Goal: Transaction & Acquisition: Purchase product/service

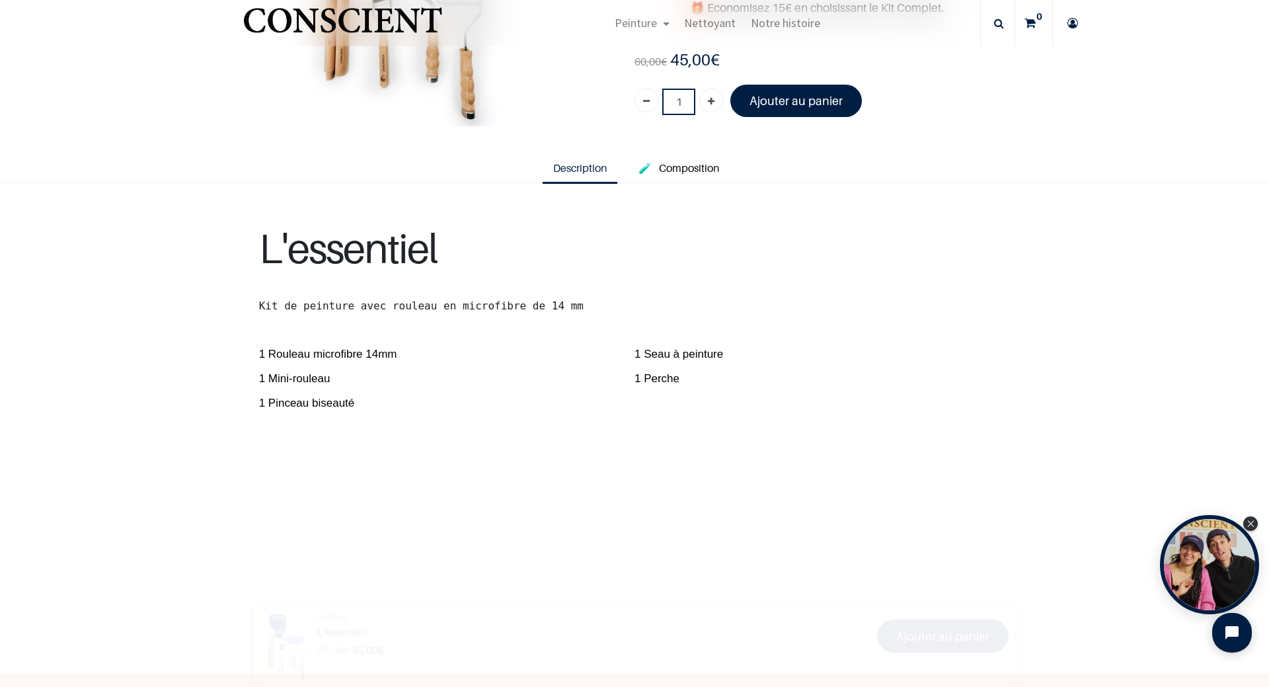
scroll to position [264, 0]
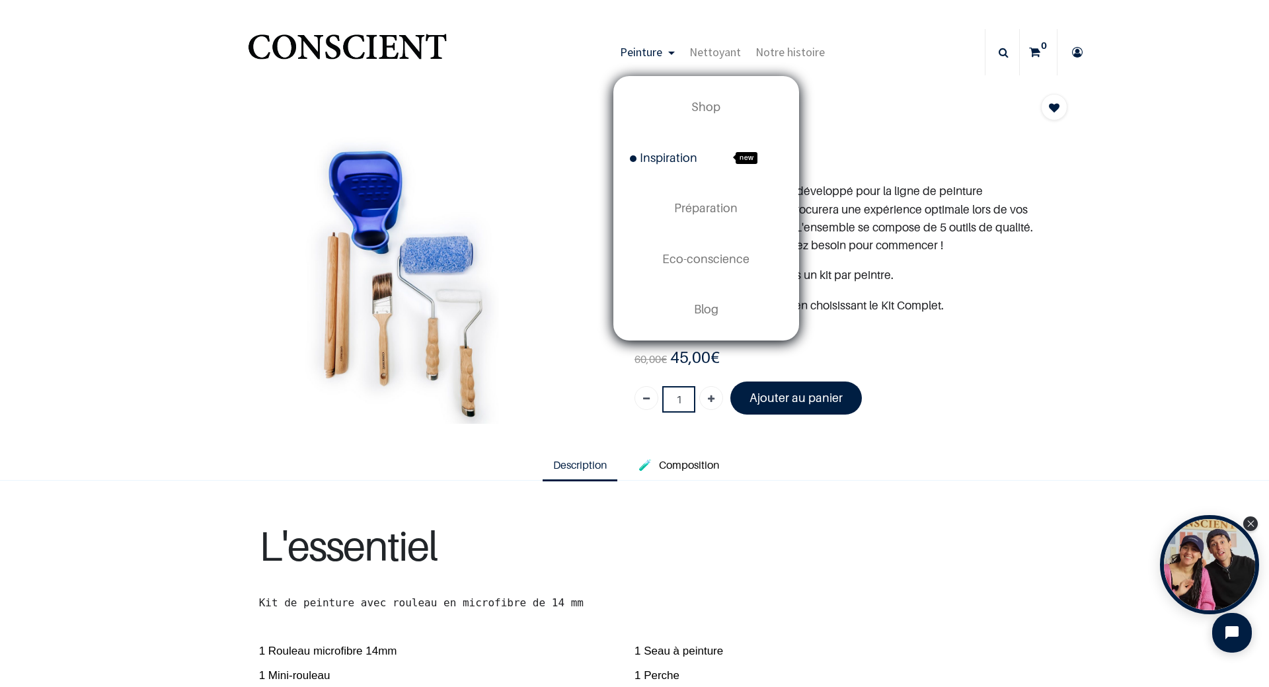
click at [676, 159] on span "Inspiration" at bounding box center [663, 158] width 67 height 14
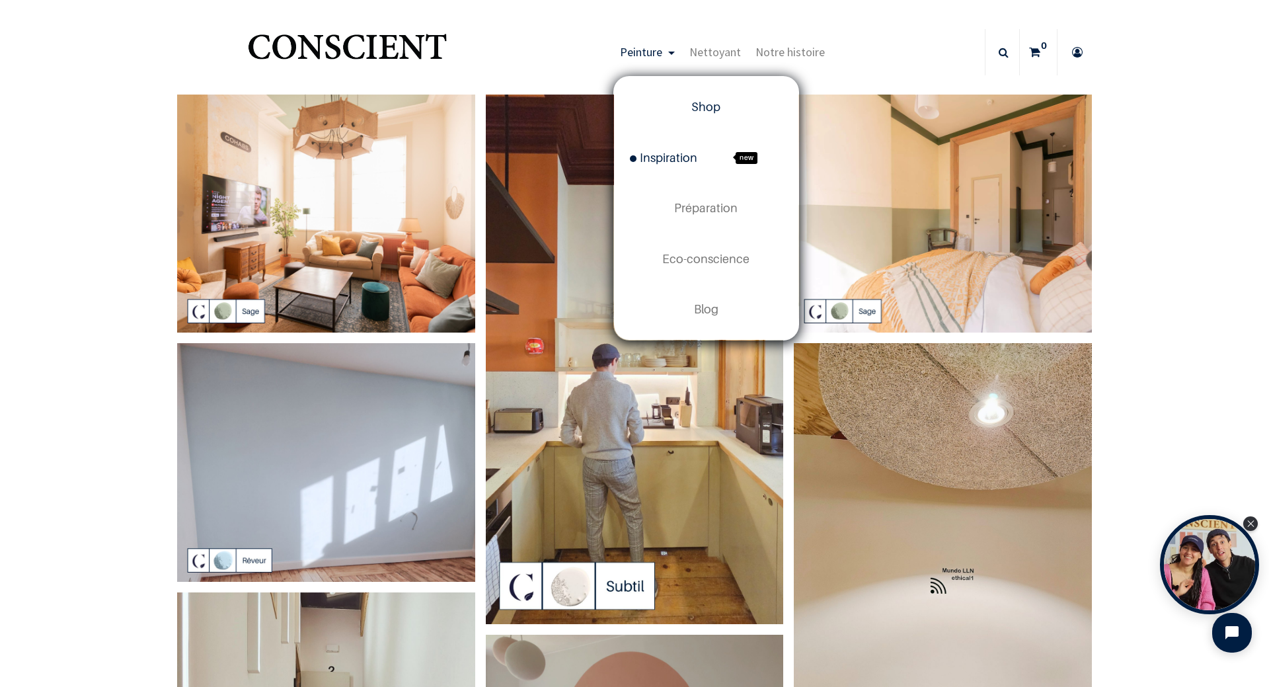
click at [701, 100] on span "Shop" at bounding box center [705, 107] width 29 height 14
click at [706, 204] on span "Préparation" at bounding box center [705, 208] width 63 height 14
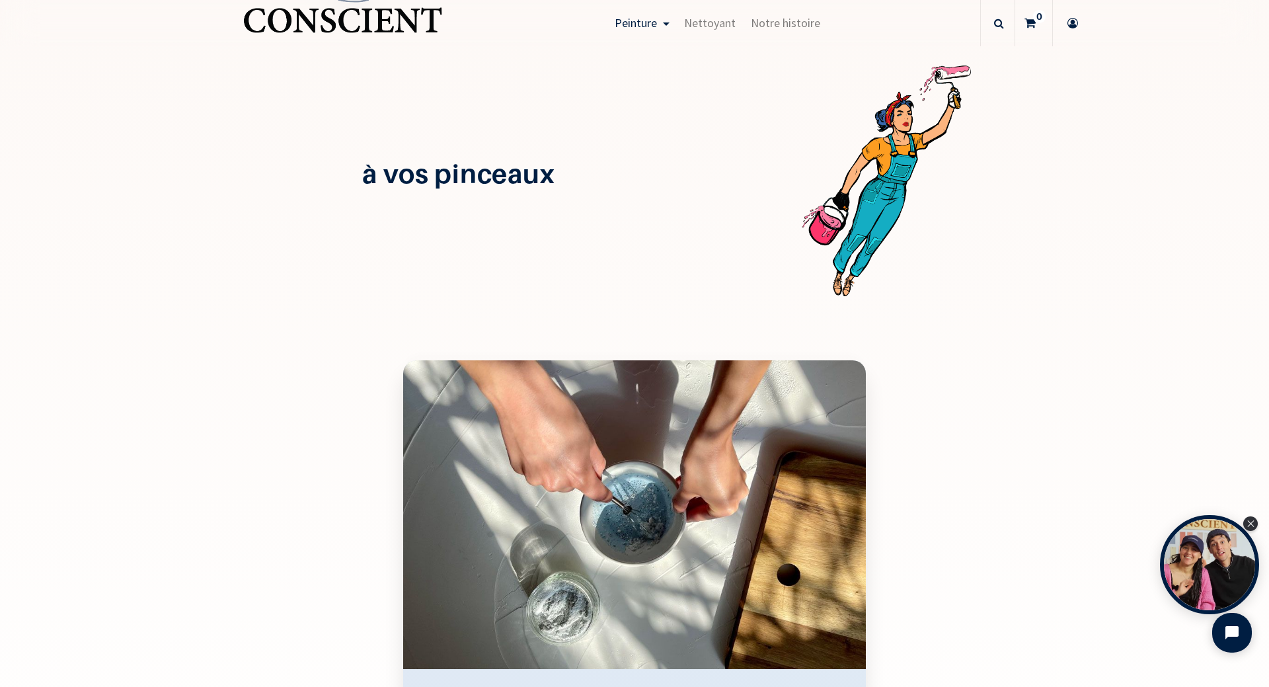
scroll to position [1454, 0]
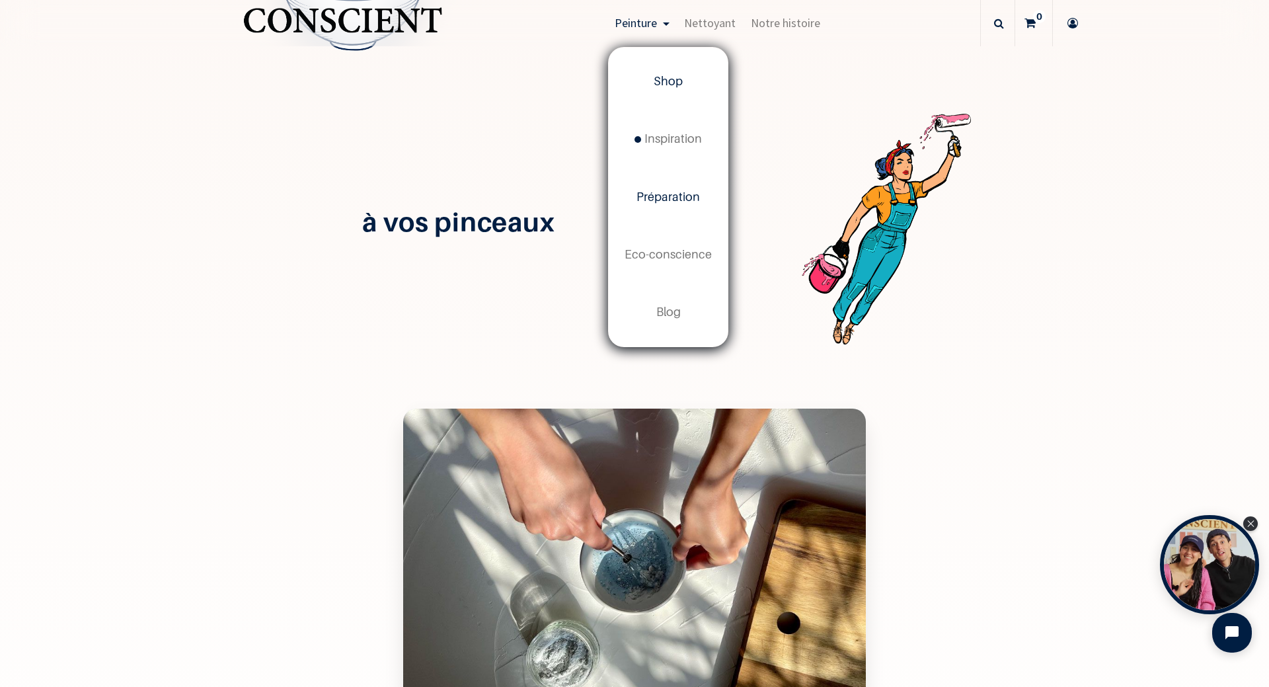
click at [668, 81] on span "Shop" at bounding box center [668, 81] width 29 height 14
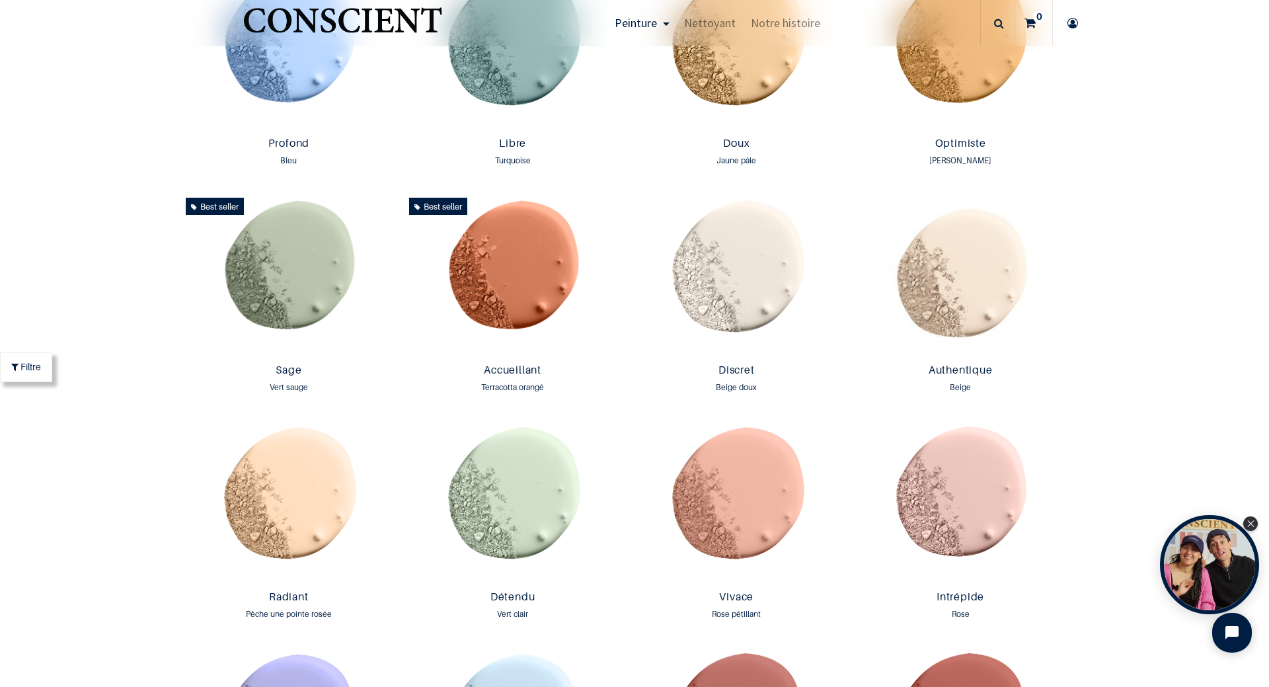
scroll to position [1256, 0]
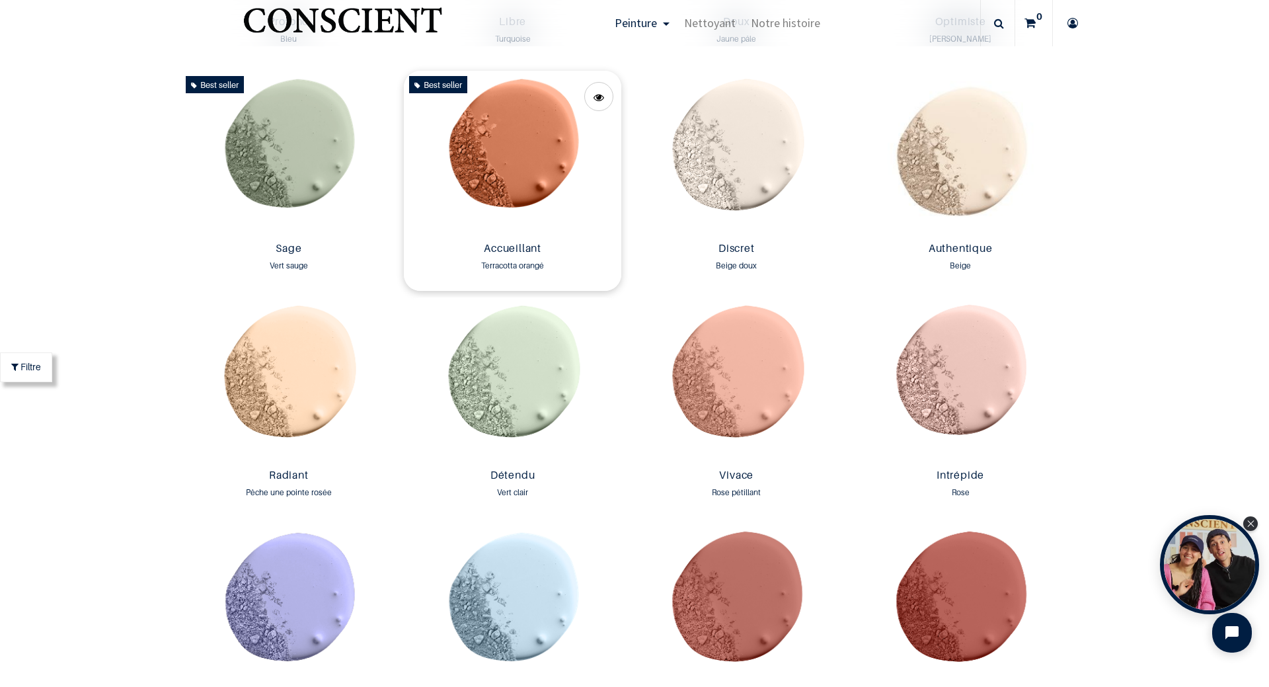
click at [518, 148] on img at bounding box center [512, 154] width 217 height 166
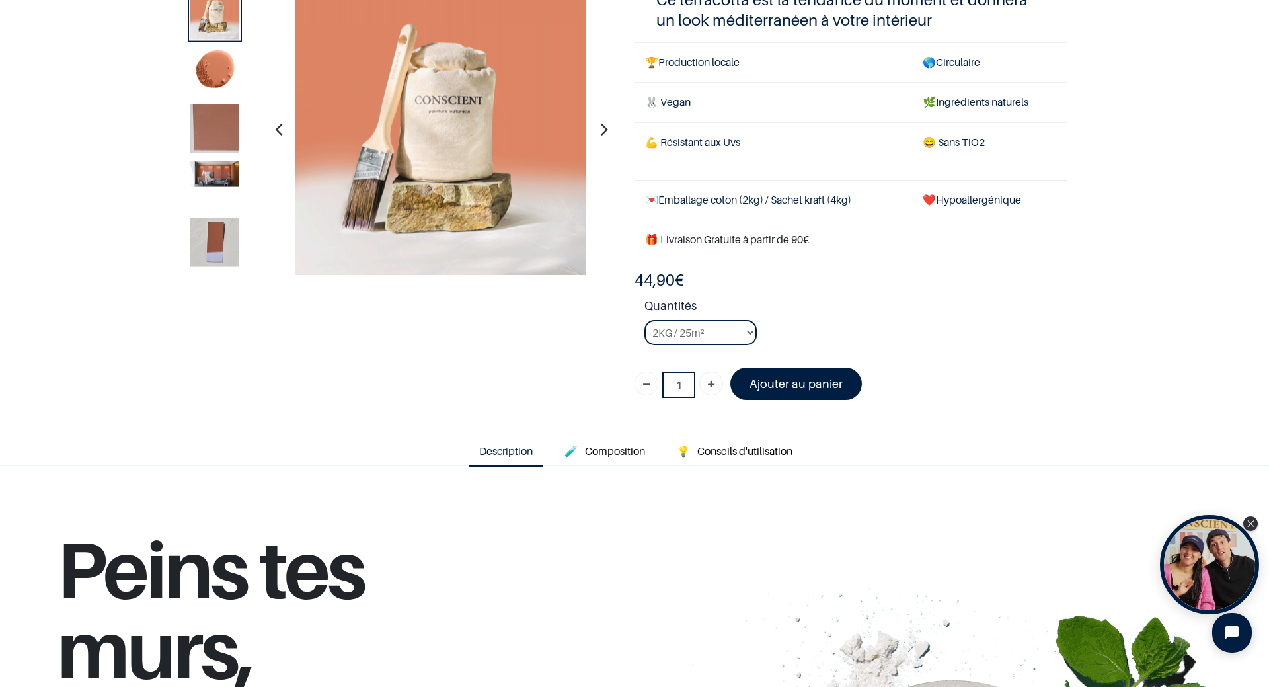
scroll to position [66, 0]
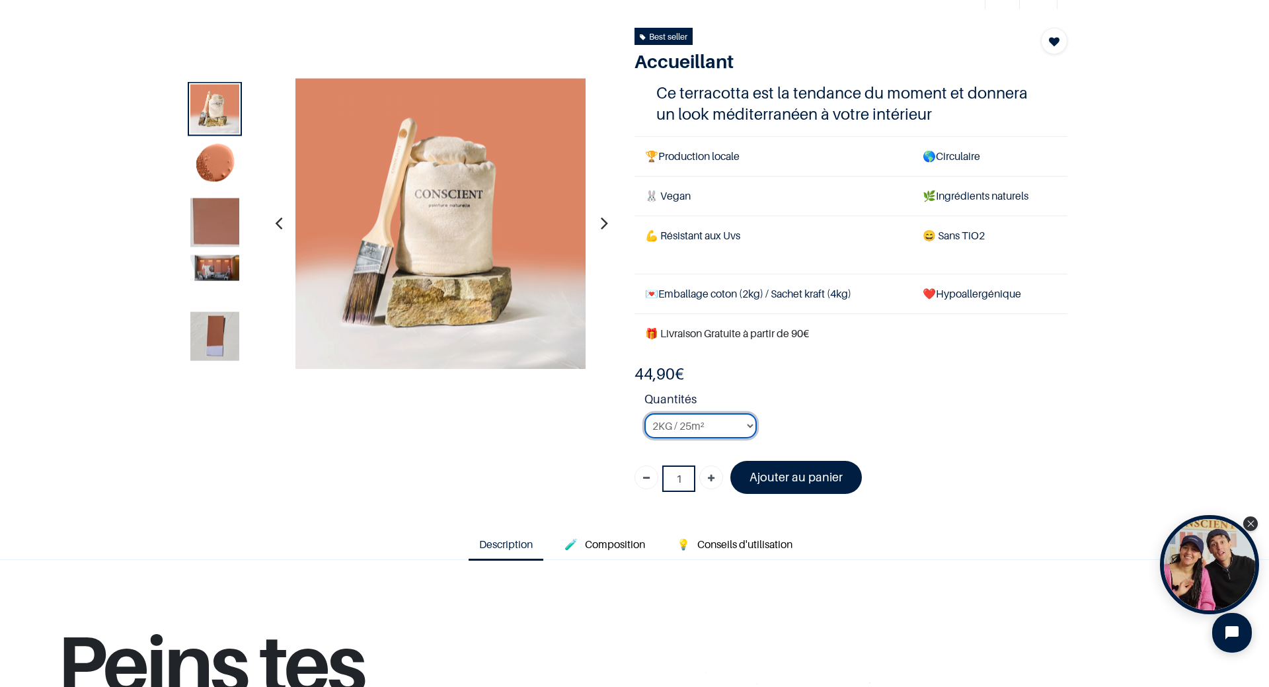
click at [740, 424] on select "2KG / 25m² 4KG / 50m² 8KG / 100m² Testeur" at bounding box center [700, 425] width 112 height 25
click at [887, 395] on strong "Quantités" at bounding box center [855, 401] width 423 height 23
click at [757, 424] on li "Quantités 2KG / 25m² 4KG / 50m² 8KG / 100m² Testeur" at bounding box center [855, 419] width 423 height 59
click at [753, 424] on li "Quantités 2KG / 25m² 4KG / 50m² 8KG / 100m² Testeur" at bounding box center [855, 419] width 423 height 59
click at [742, 423] on select "2KG / 25m² 4KG / 50m² 8KG / 100m² Testeur" at bounding box center [700, 425] width 112 height 25
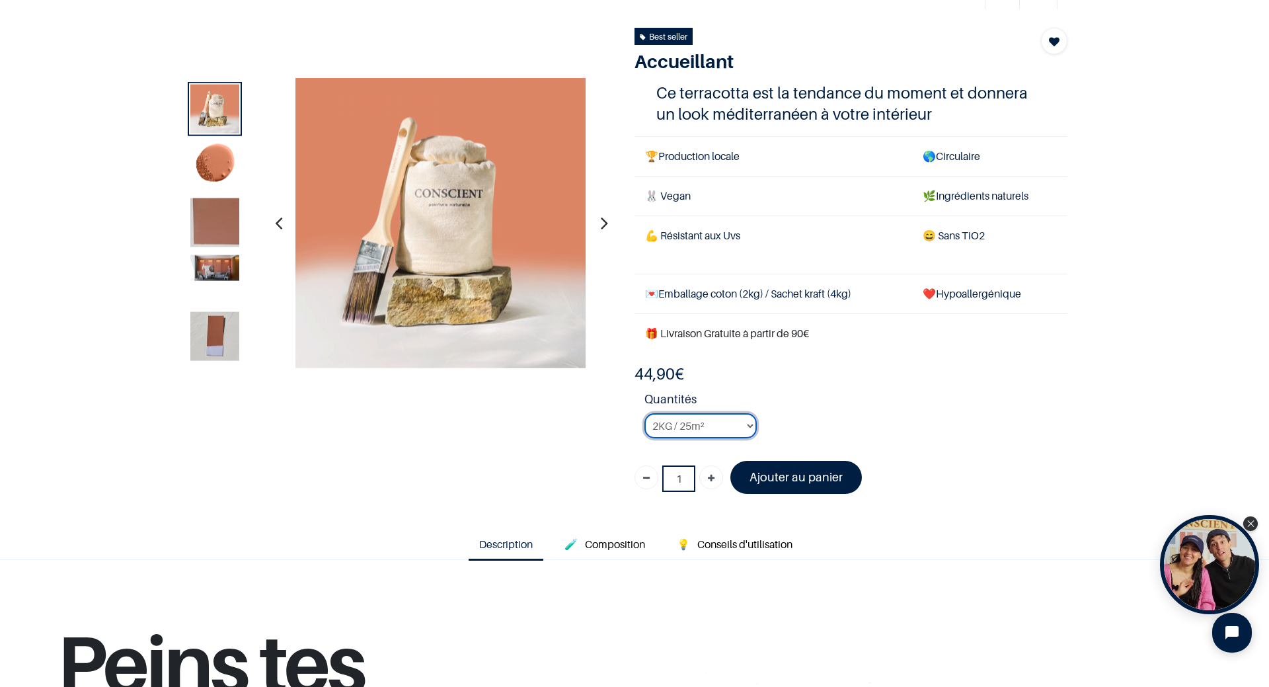
select select "94"
click at [644, 413] on select "2KG / 25m² 4KG / 50m² 8KG / 100m² Testeur" at bounding box center [700, 425] width 112 height 25
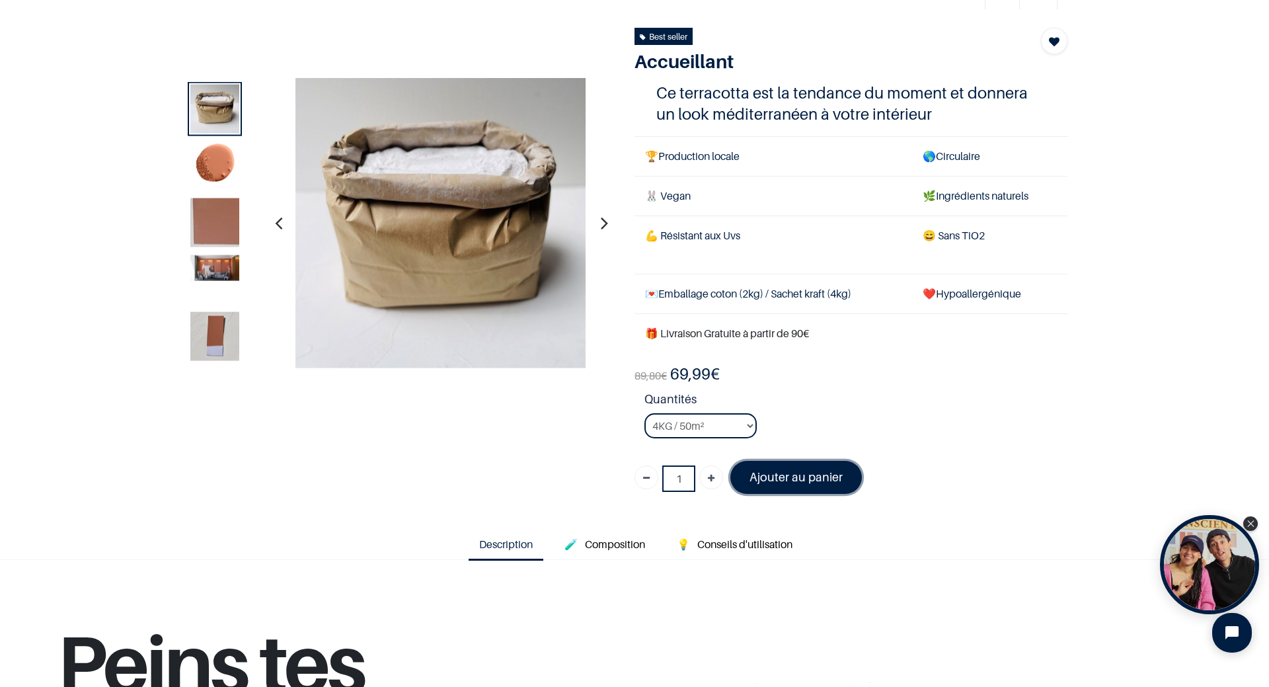
click at [802, 479] on font "Ajouter au panier" at bounding box center [796, 477] width 93 height 14
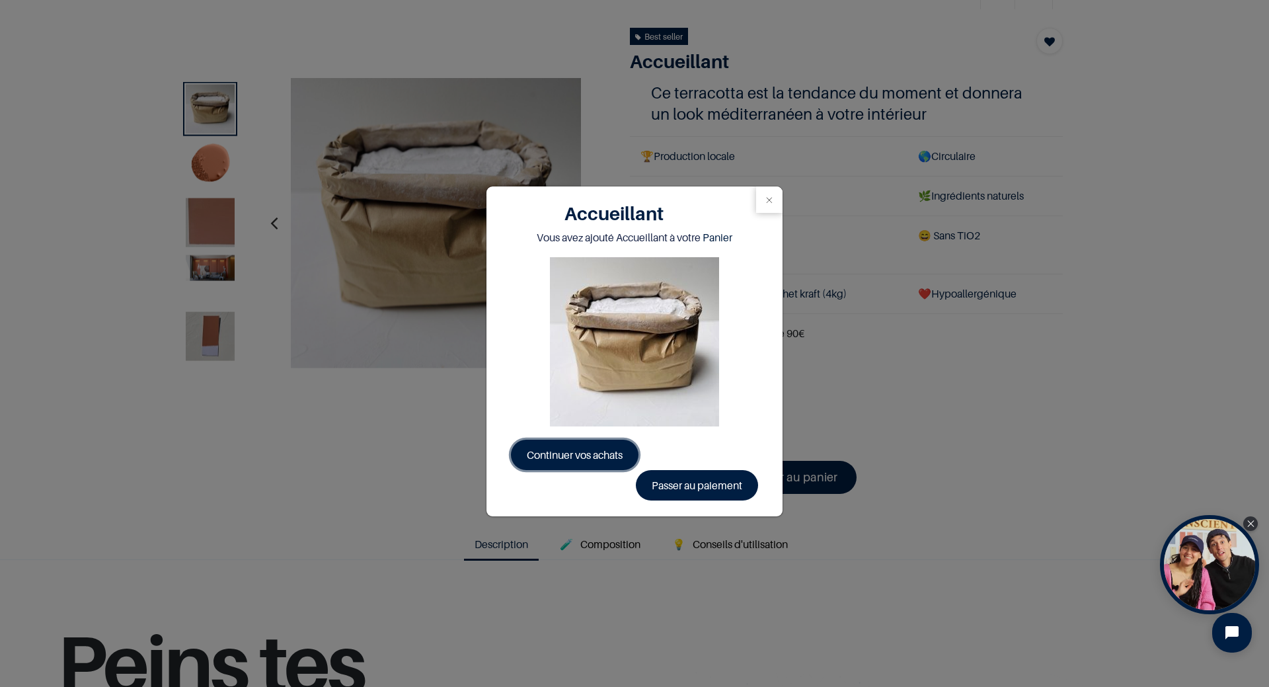
click at [580, 453] on span "Continuer vos achats" at bounding box center [575, 454] width 96 height 13
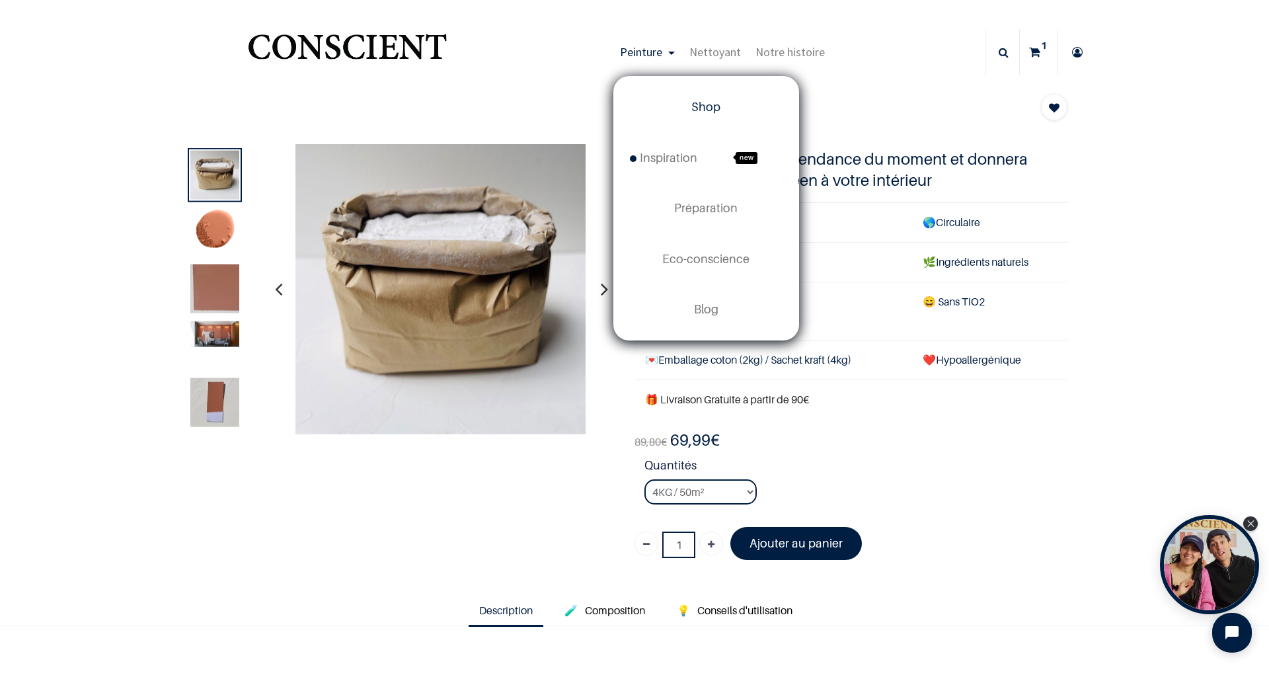
click at [709, 104] on span "Shop" at bounding box center [705, 107] width 29 height 14
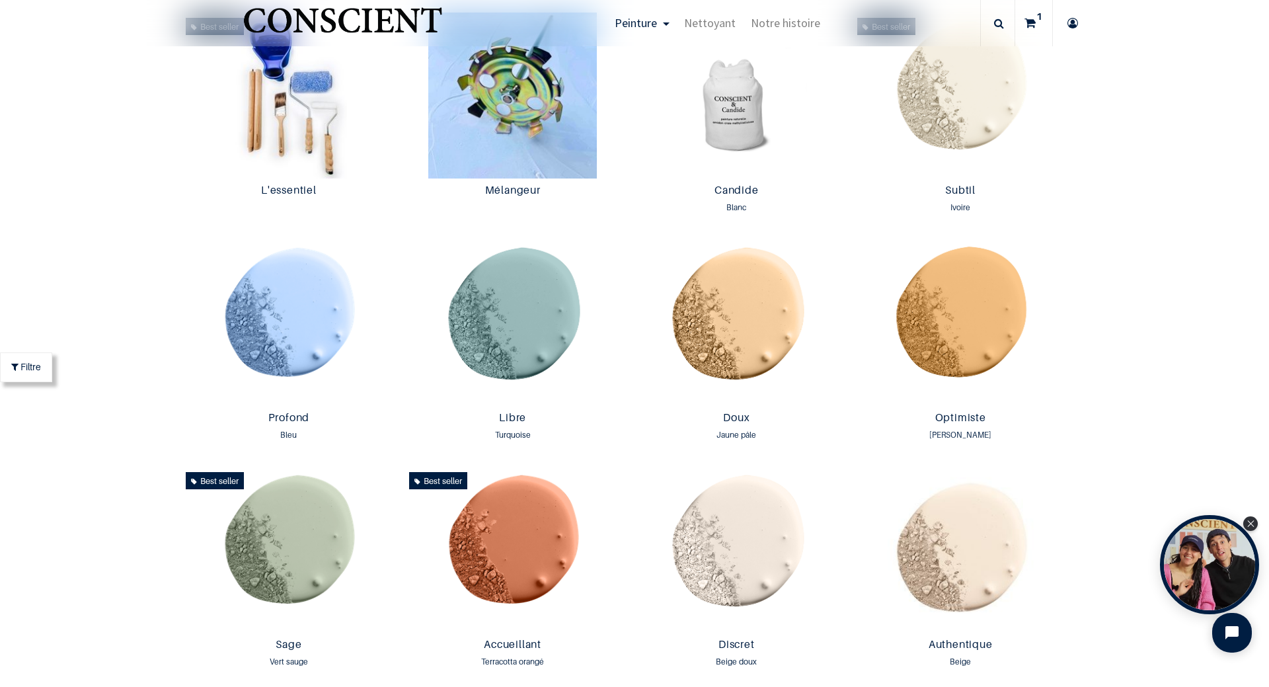
scroll to position [992, 0]
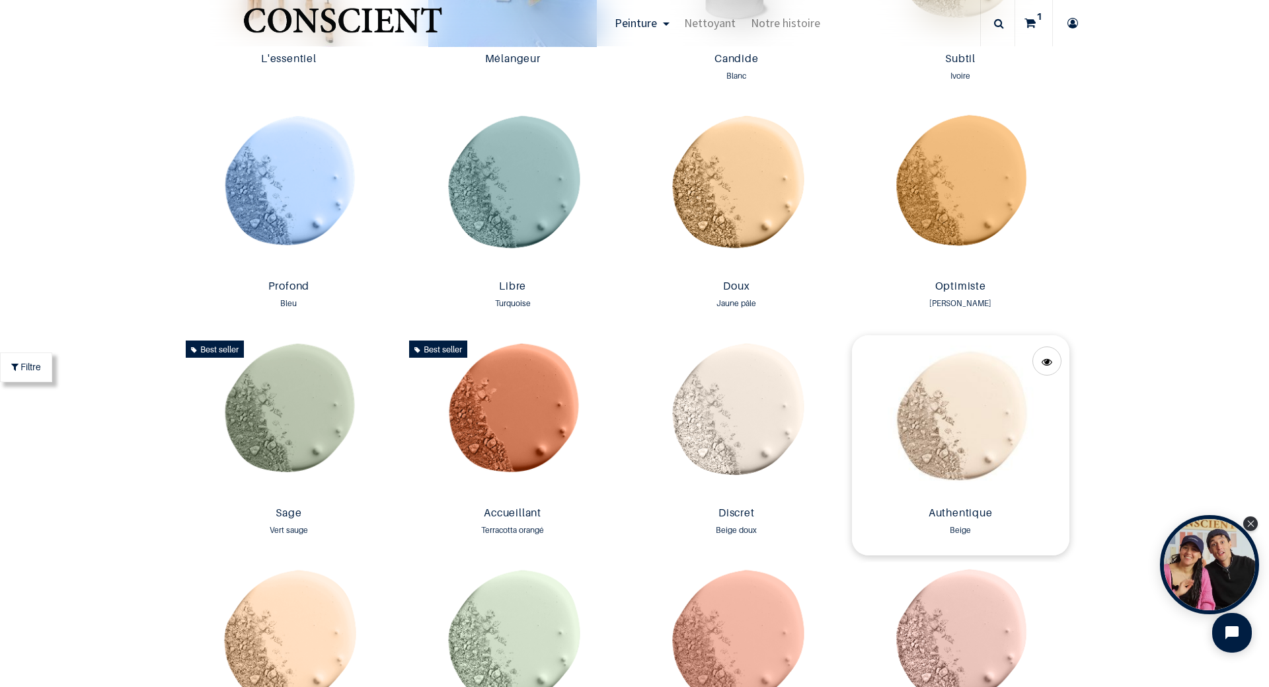
click at [943, 430] on img at bounding box center [960, 418] width 217 height 166
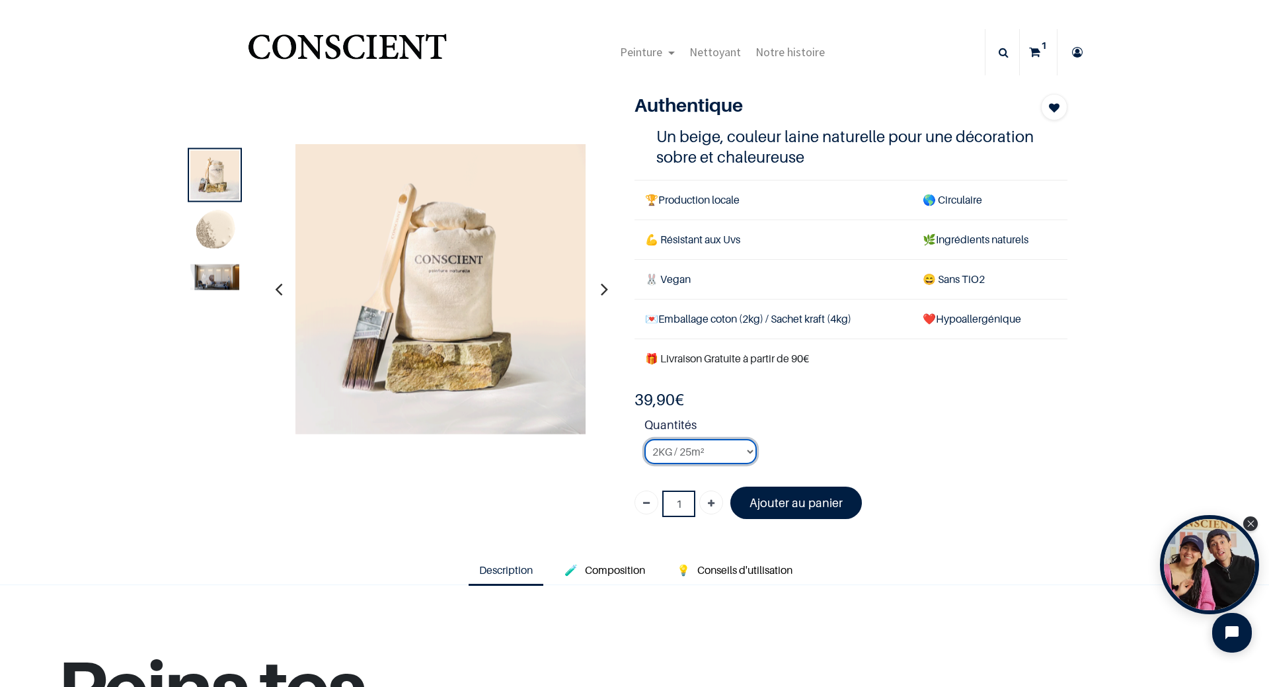
click at [737, 448] on select "2KG / 25m² 4KG / 50m² 8KG / 100m² Testeur" at bounding box center [700, 451] width 112 height 25
click at [846, 425] on strong "Quantités" at bounding box center [855, 427] width 423 height 23
click at [740, 447] on select "2KG / 25m² 4KG / 50m² 8KG / 100m² Testeur" at bounding box center [700, 451] width 112 height 25
click at [881, 401] on div "39,90 € 39,90 € 39.9 EUR 39,90 €" at bounding box center [851, 399] width 433 height 21
click at [752, 453] on li "Quantités 2KG / 25m² 4KG / 50m² 8KG / 100m² Testeur" at bounding box center [855, 445] width 423 height 59
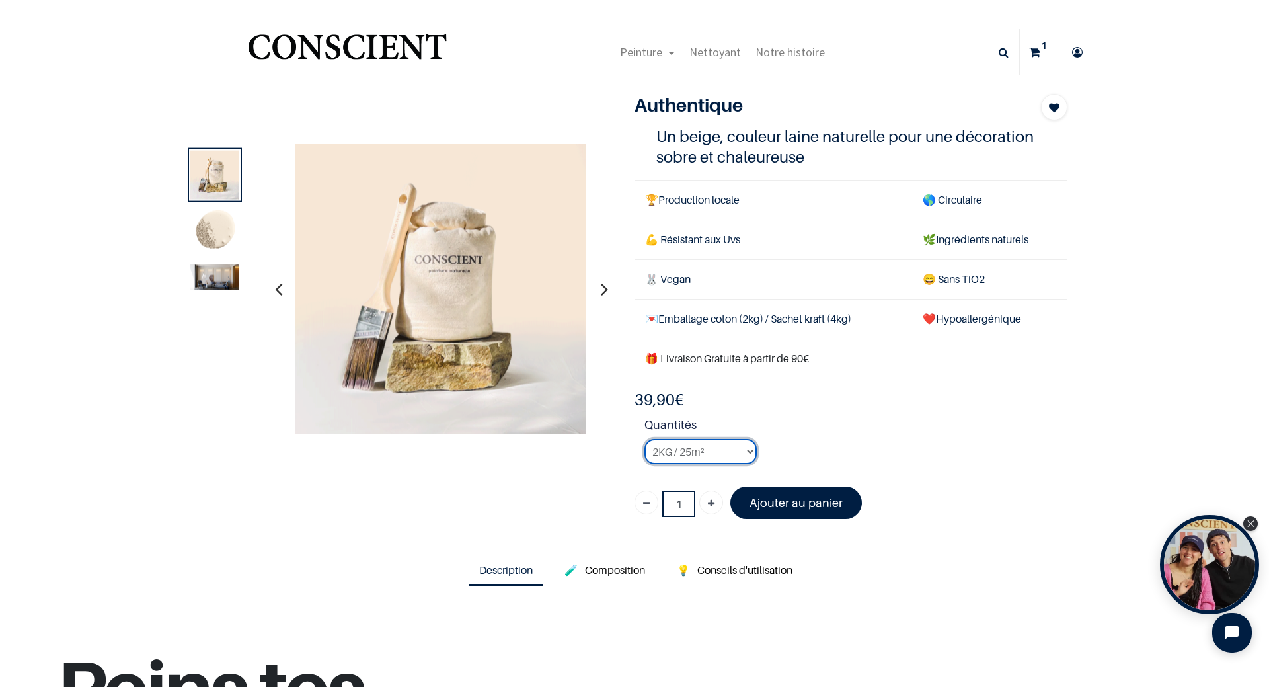
click at [748, 453] on select "2KG / 25m² 4KG / 50m² 8KG / 100m² Testeur" at bounding box center [700, 451] width 112 height 25
select select "6"
click at [644, 439] on select "2KG / 25m² 4KG / 50m² 8KG / 100m² Testeur" at bounding box center [700, 451] width 112 height 25
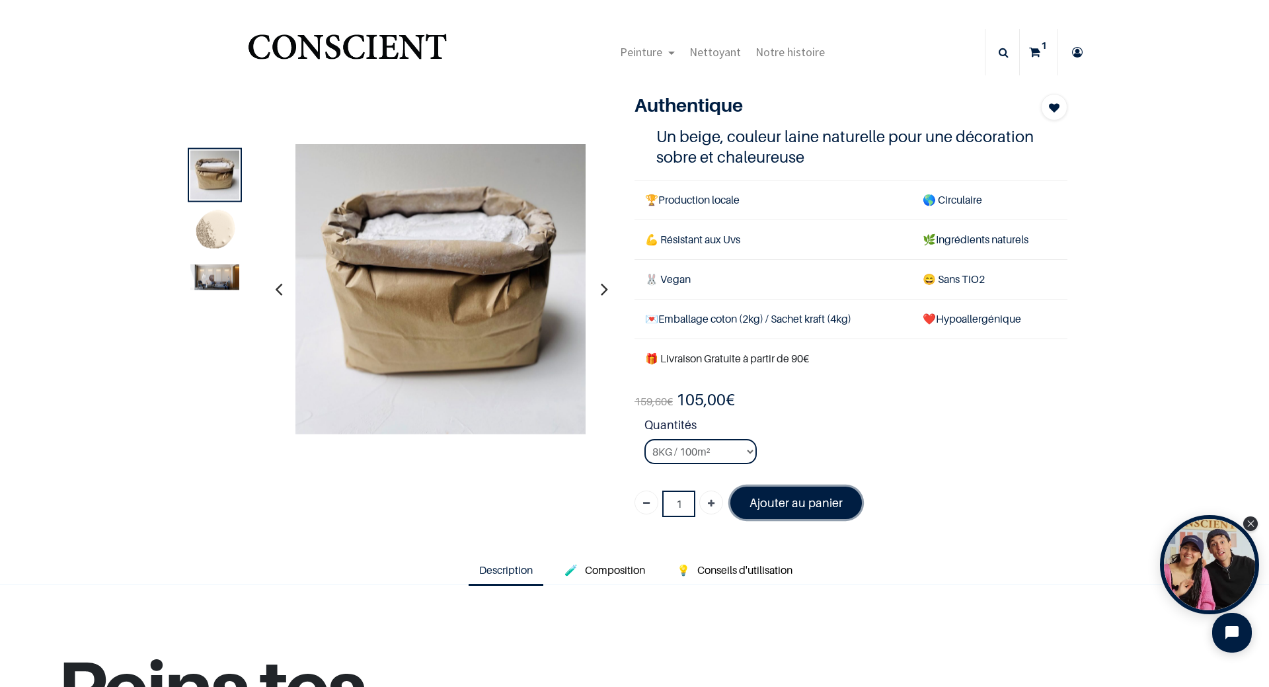
click at [763, 496] on font "Ajouter au panier" at bounding box center [796, 503] width 93 height 14
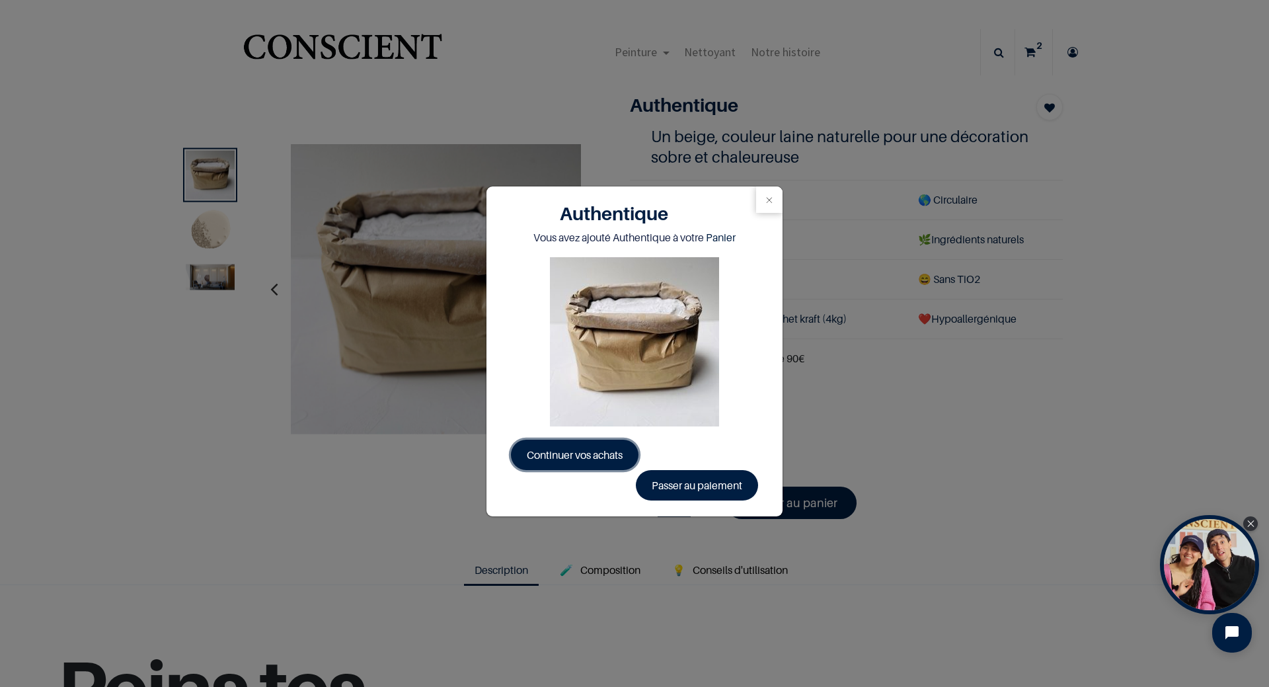
click at [596, 447] on link "Continuer vos achats" at bounding box center [575, 455] width 128 height 30
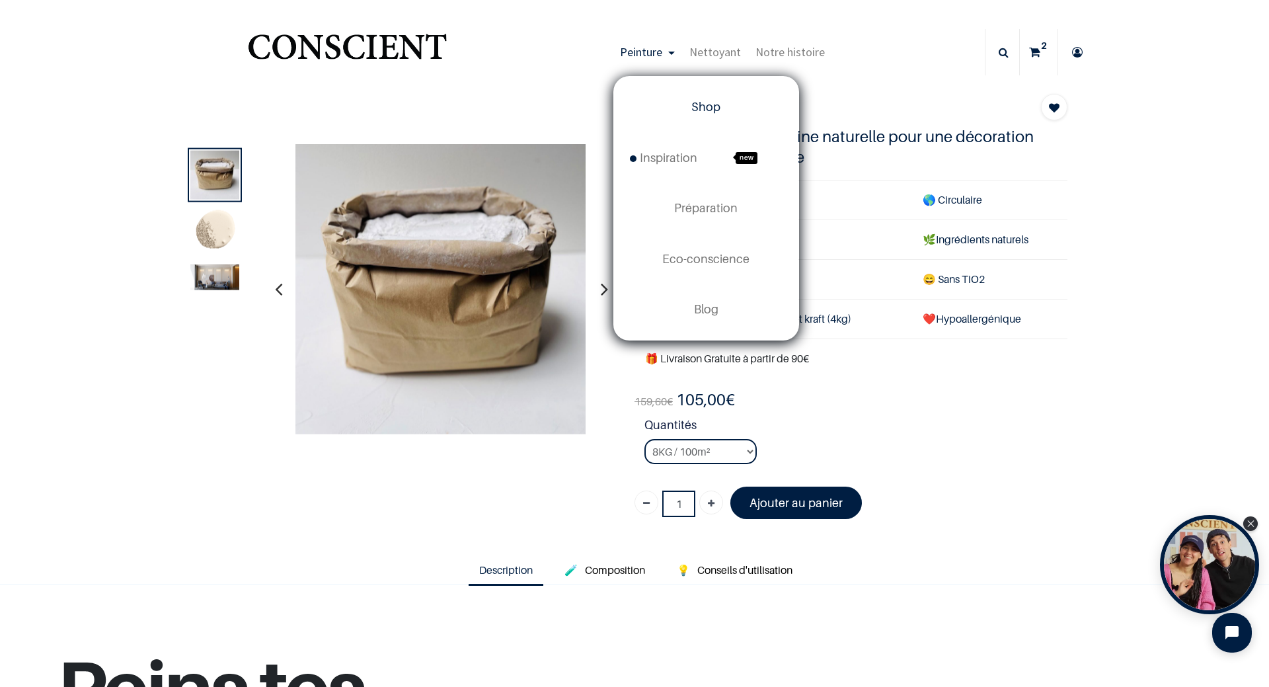
click at [707, 106] on span "Shop" at bounding box center [705, 107] width 29 height 14
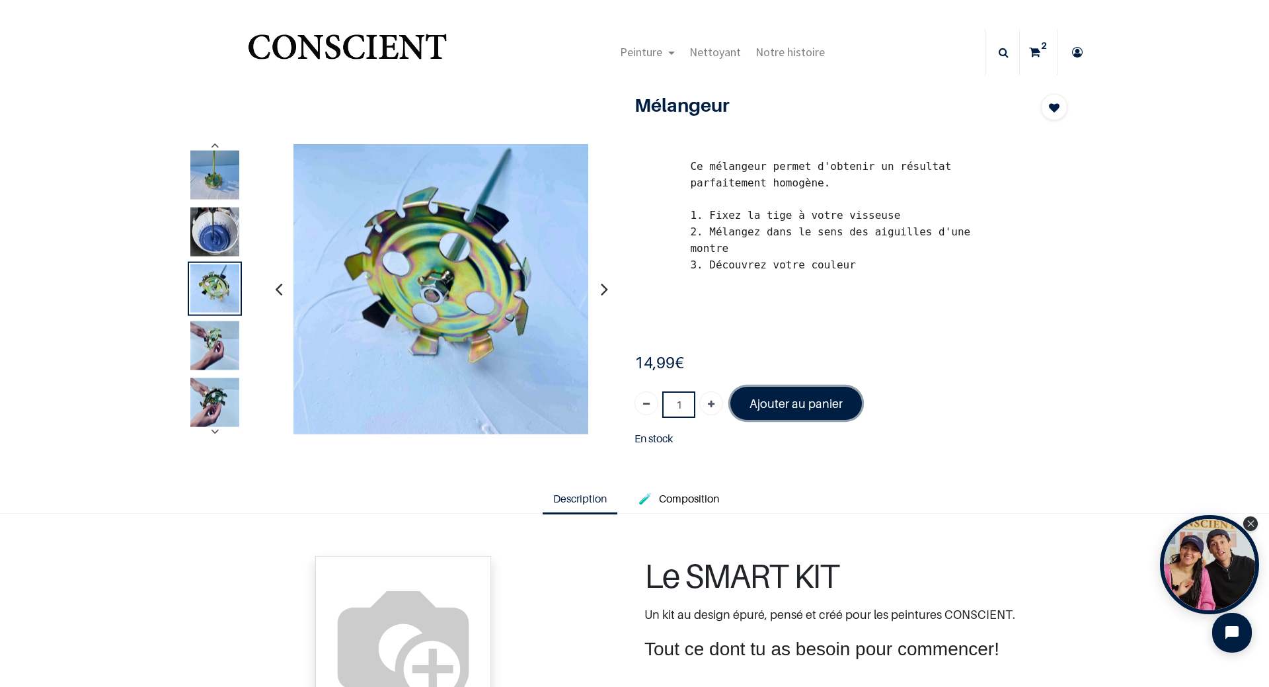
click at [803, 397] on font "Ajouter au panier" at bounding box center [796, 404] width 93 height 14
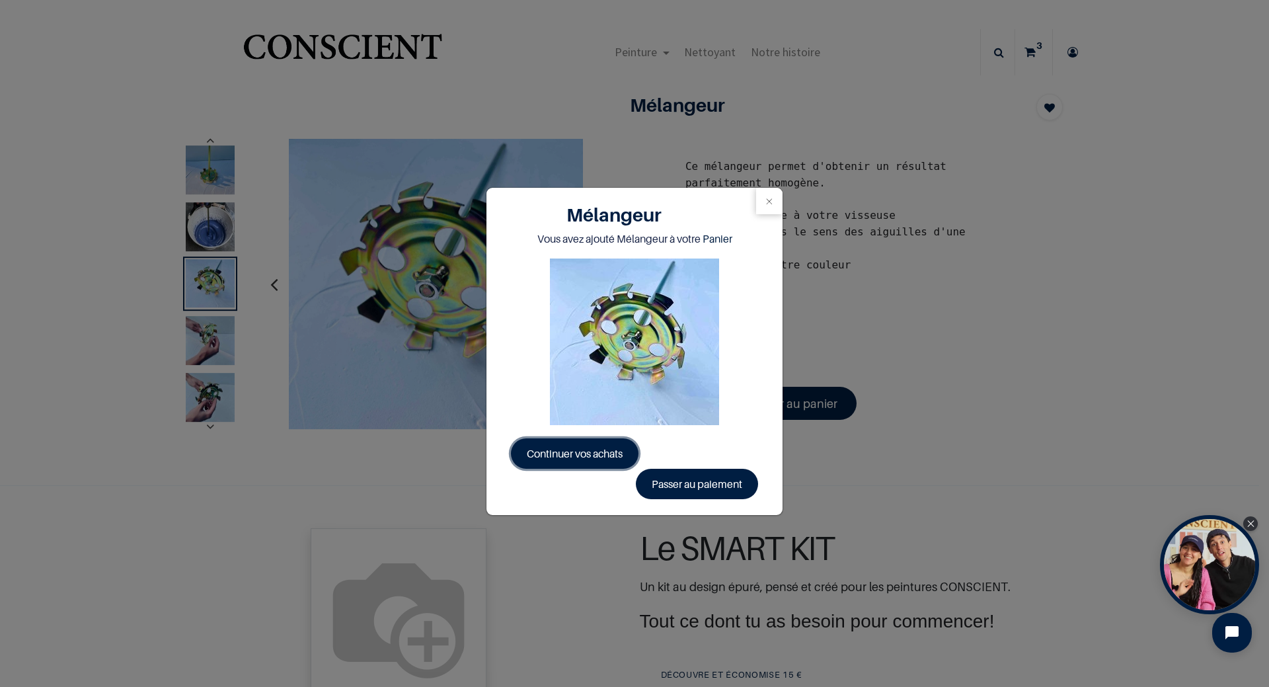
click at [599, 447] on span "Continuer vos achats" at bounding box center [575, 453] width 96 height 13
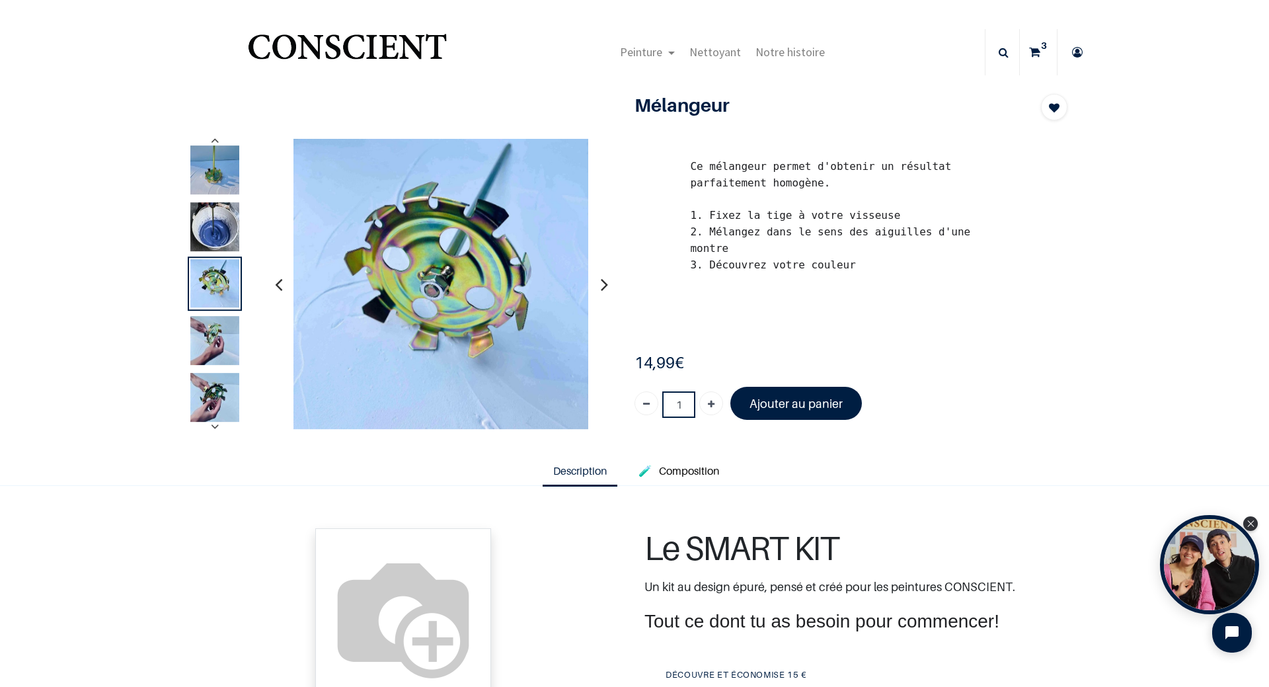
click at [1032, 52] on icon at bounding box center [1034, 52] width 11 height 46
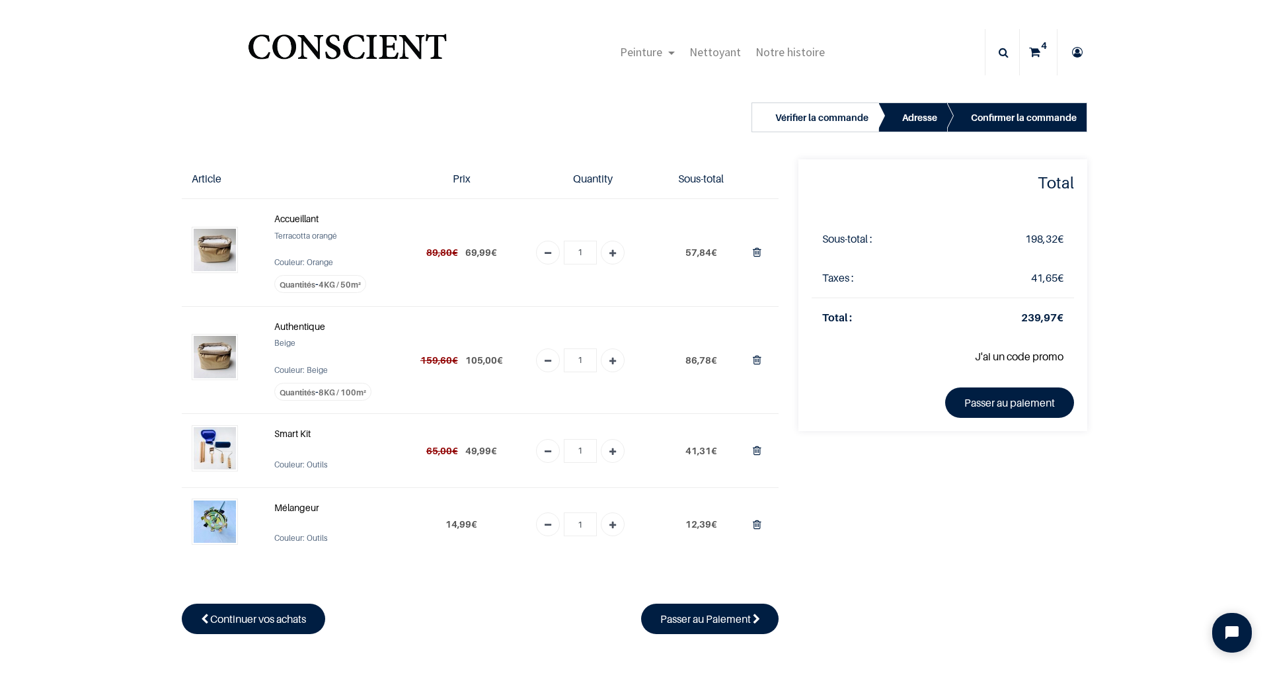
click at [927, 508] on div "Total Sous-total : 198,32 € Taxes : 41,65 € Total : 239,97 € J'ai un code promo" at bounding box center [943, 407] width 309 height 496
click at [723, 43] on link "Nettoyant" at bounding box center [715, 52] width 66 height 46
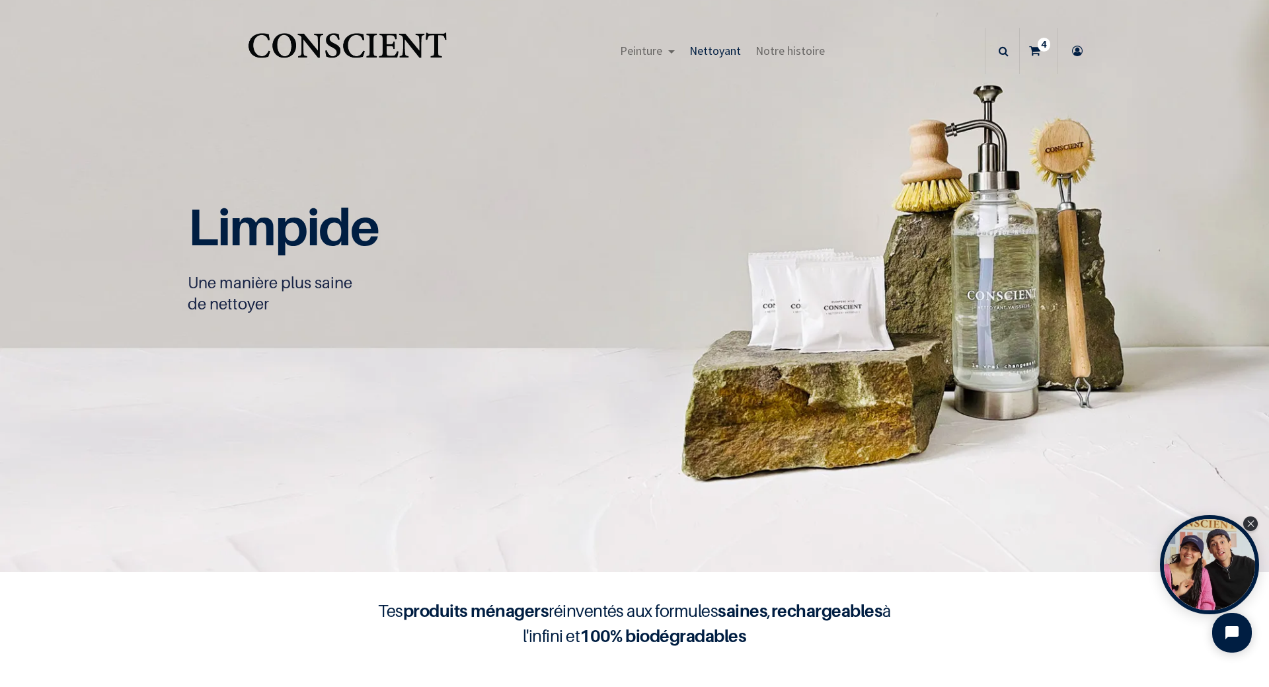
scroll to position [1, 0]
click at [634, 47] on span "Peinture" at bounding box center [641, 51] width 42 height 15
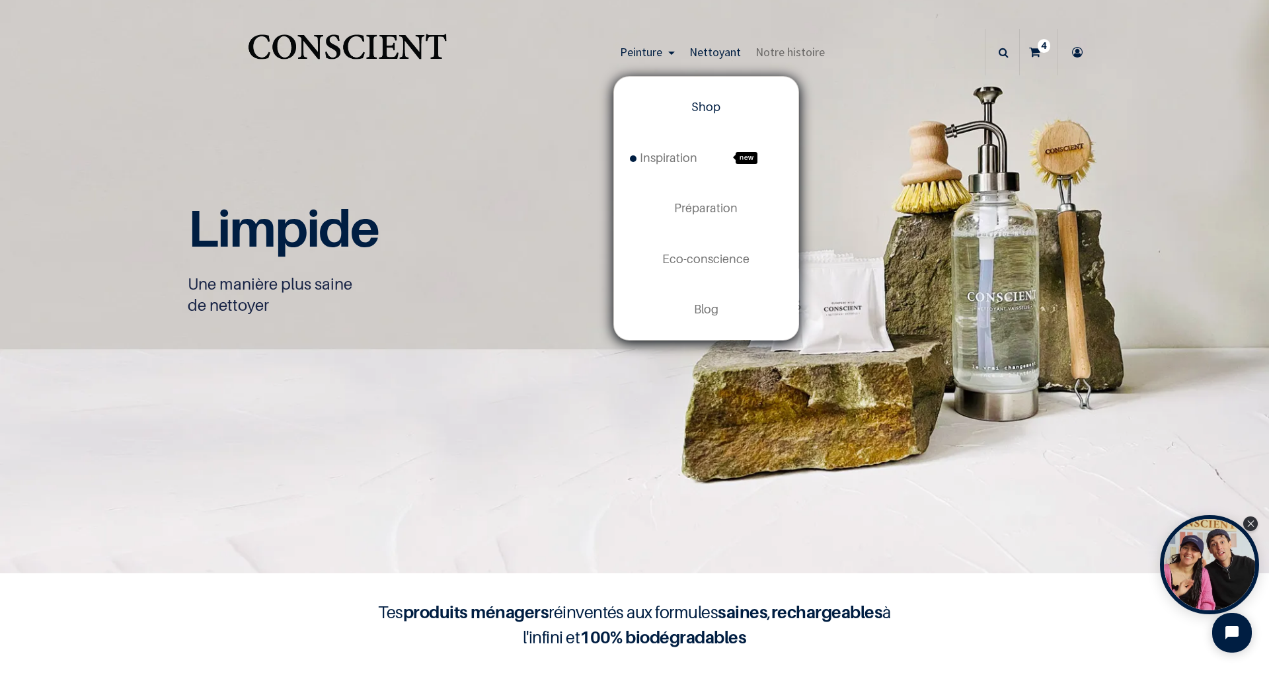
click at [697, 104] on span "Shop" at bounding box center [705, 107] width 29 height 14
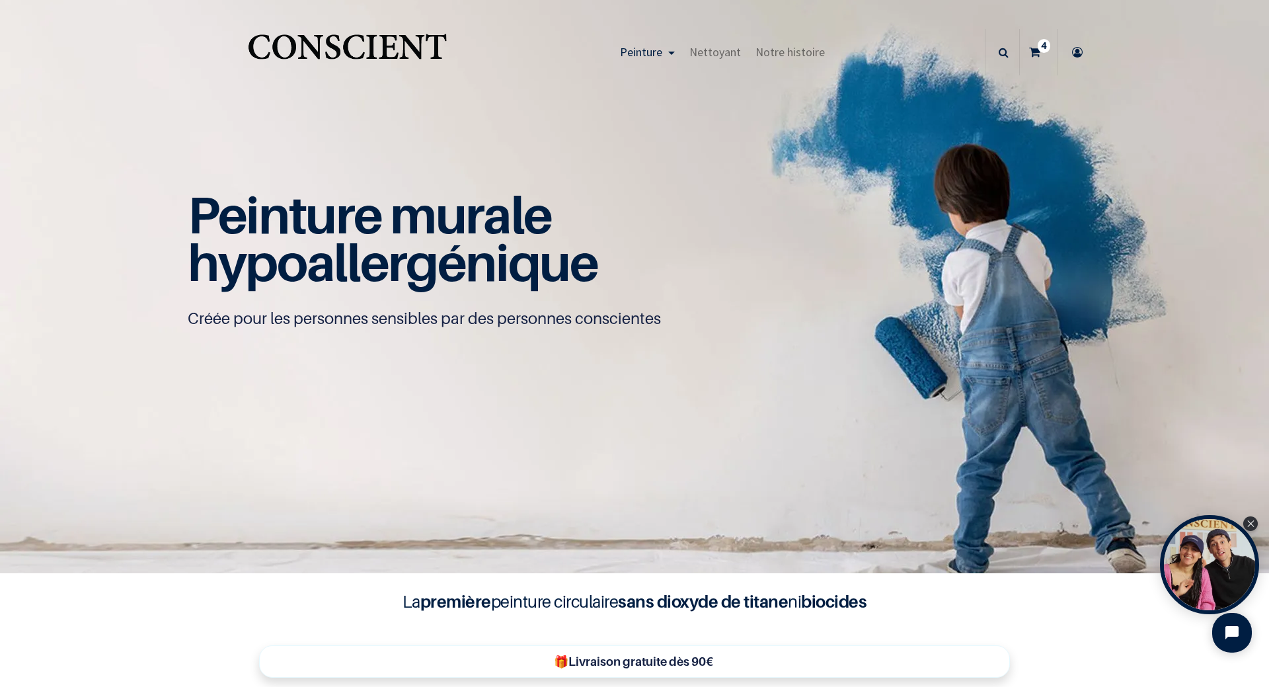
scroll to position [1, 0]
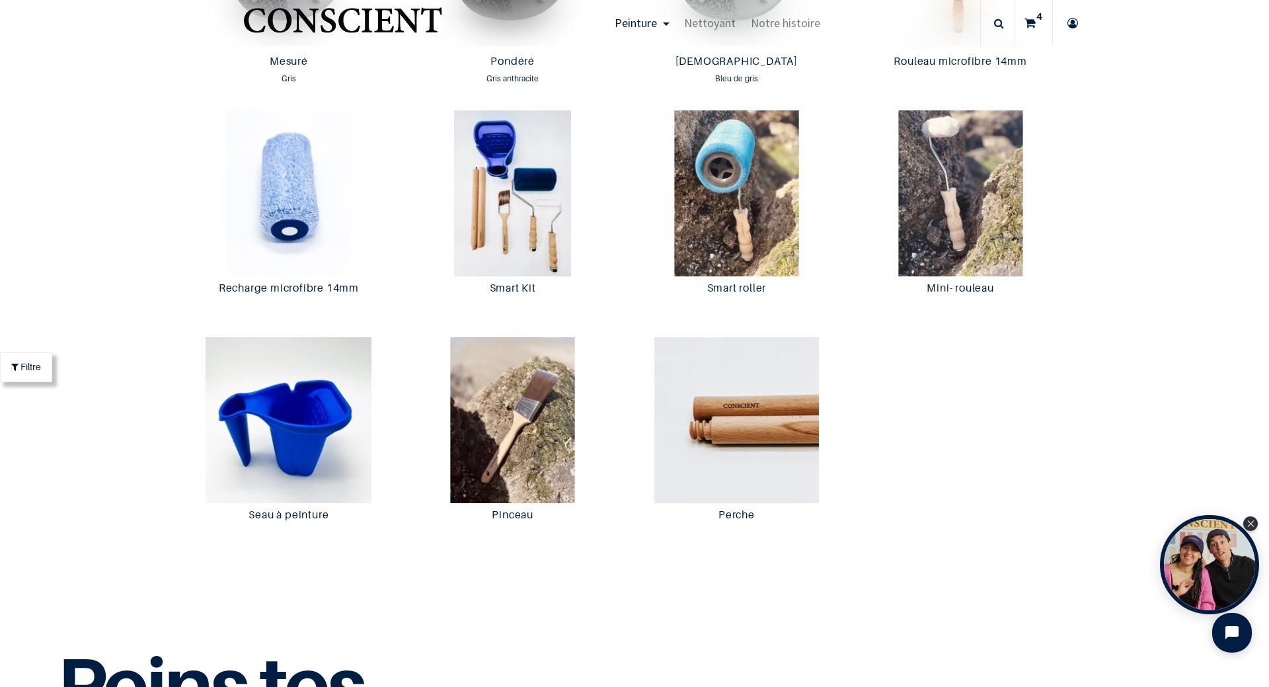
scroll to position [2578, 0]
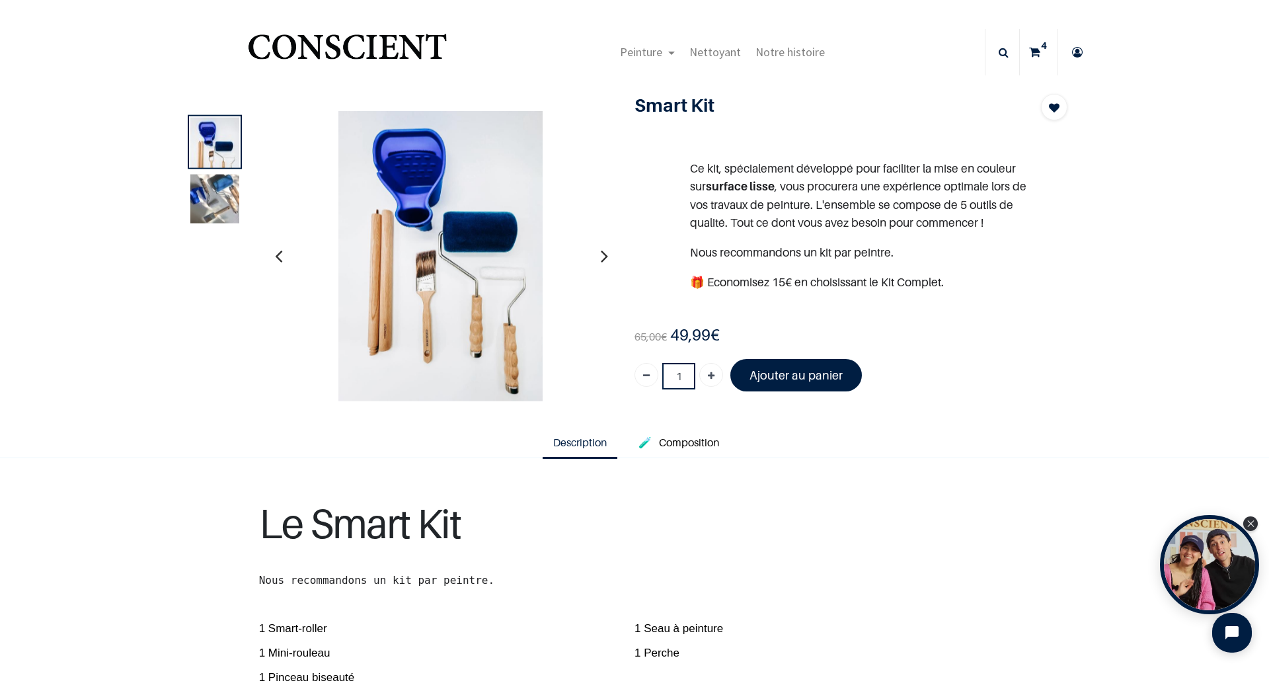
click at [215, 192] on img at bounding box center [214, 198] width 49 height 49
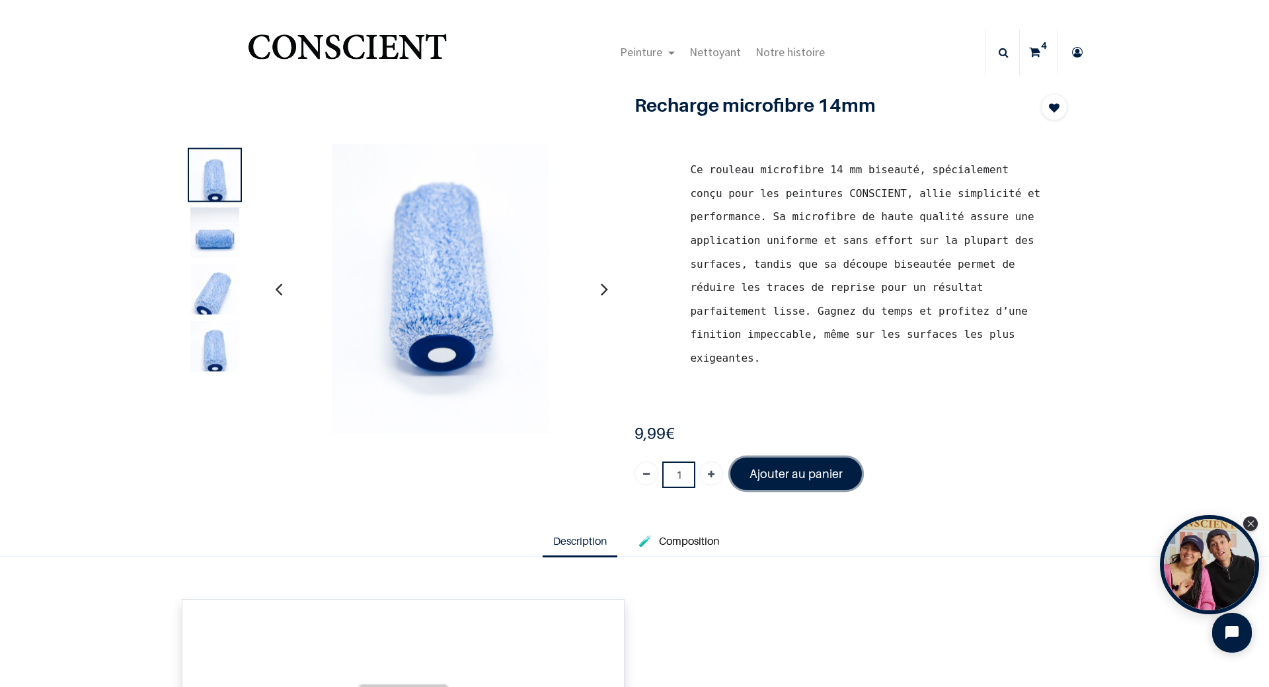
click at [796, 467] on font "Ajouter au panier" at bounding box center [796, 474] width 93 height 14
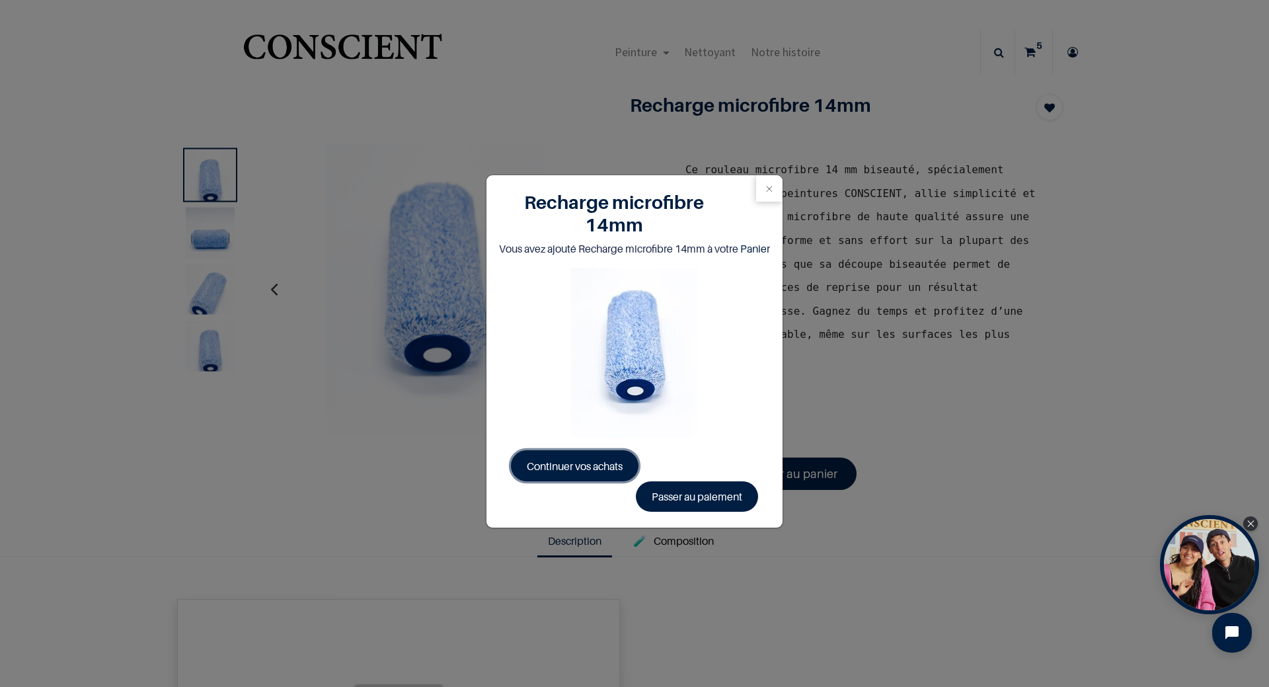
click at [576, 473] on span "Continuer vos achats" at bounding box center [575, 465] width 96 height 13
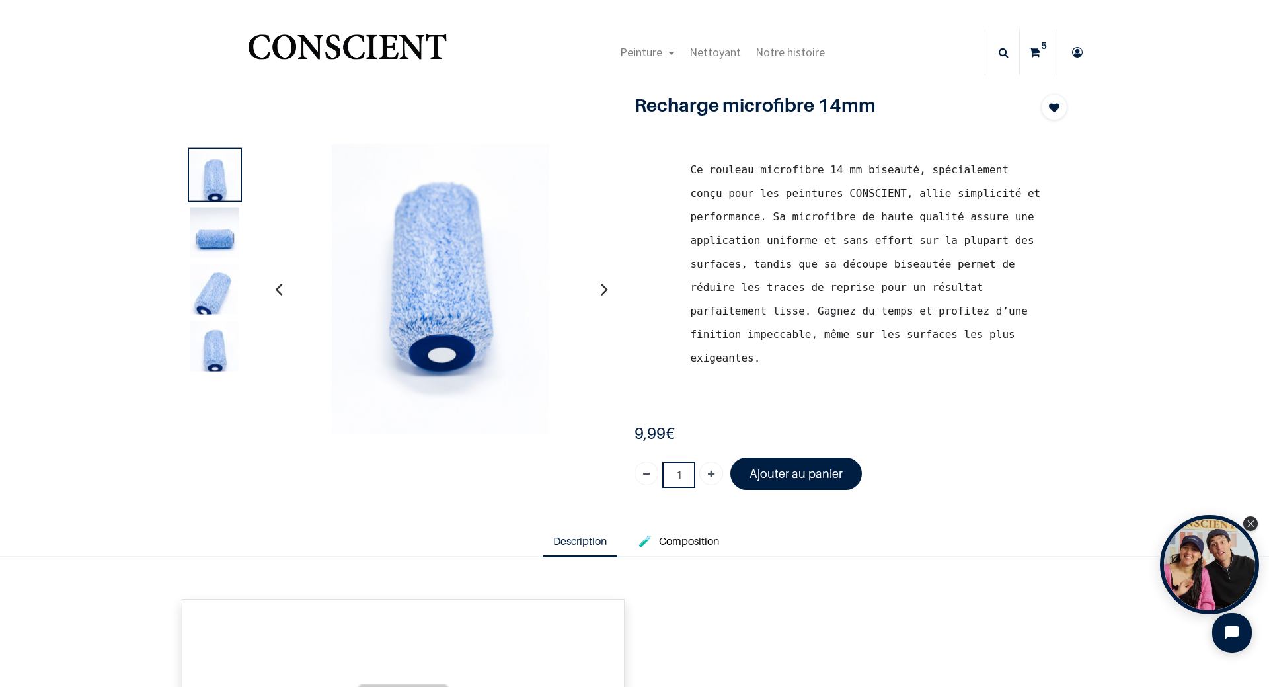
click at [1033, 50] on icon at bounding box center [1034, 52] width 11 height 46
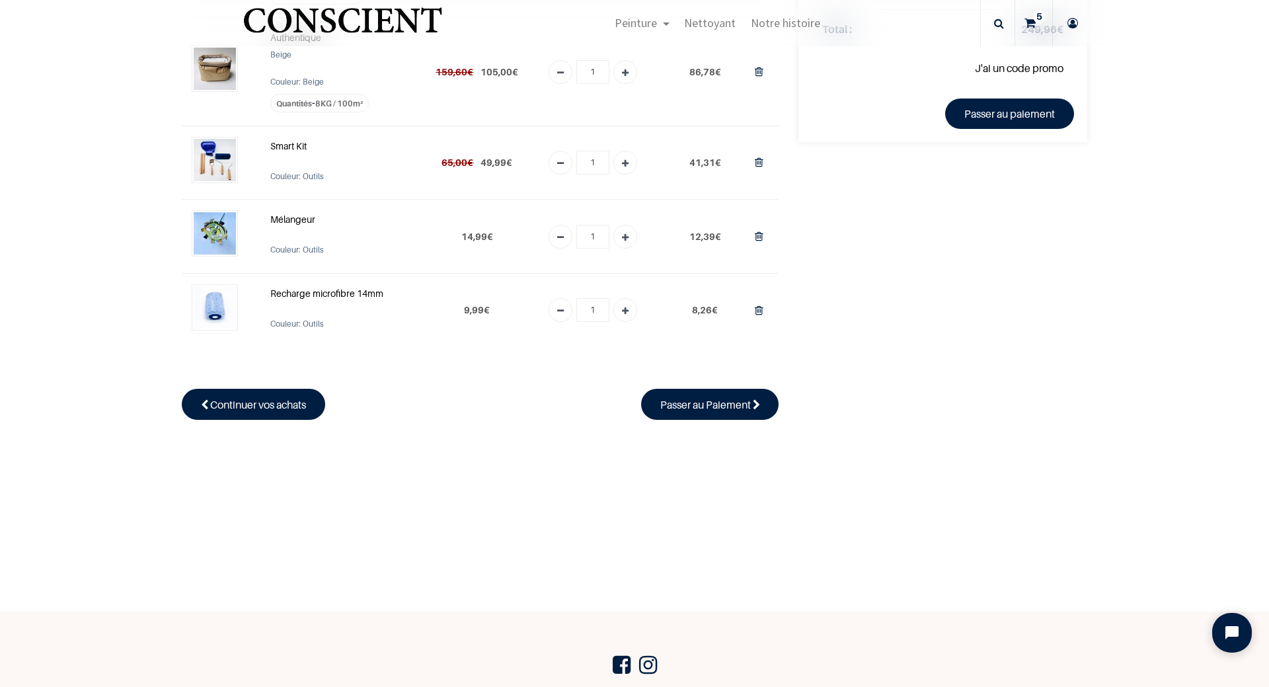
scroll to position [66, 0]
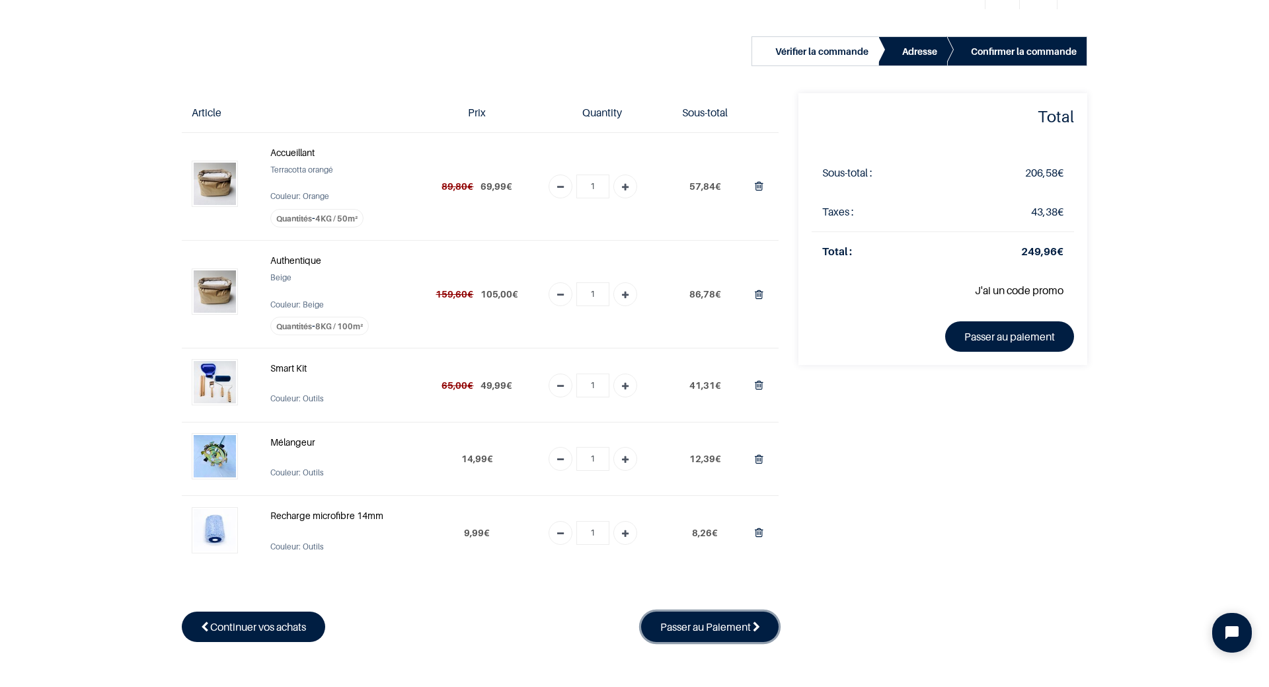
click at [725, 627] on span "Passer au Paiement" at bounding box center [705, 626] width 91 height 13
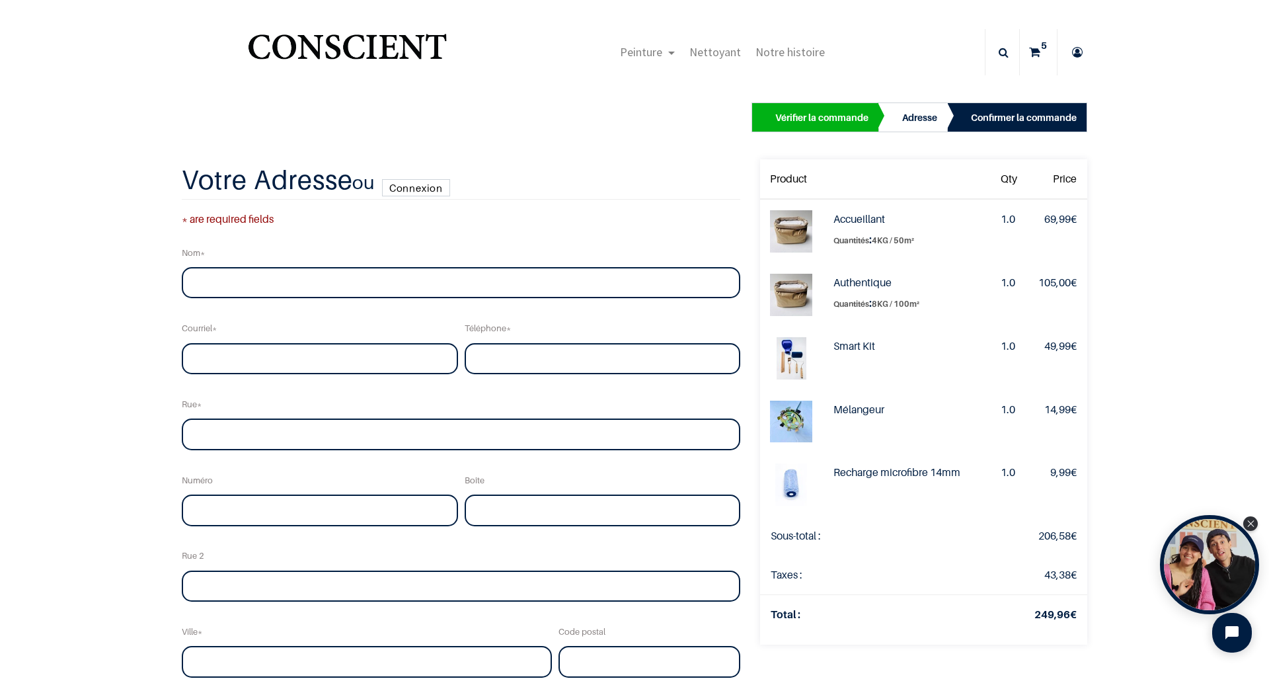
click at [409, 187] on link "Connexion" at bounding box center [416, 187] width 68 height 17
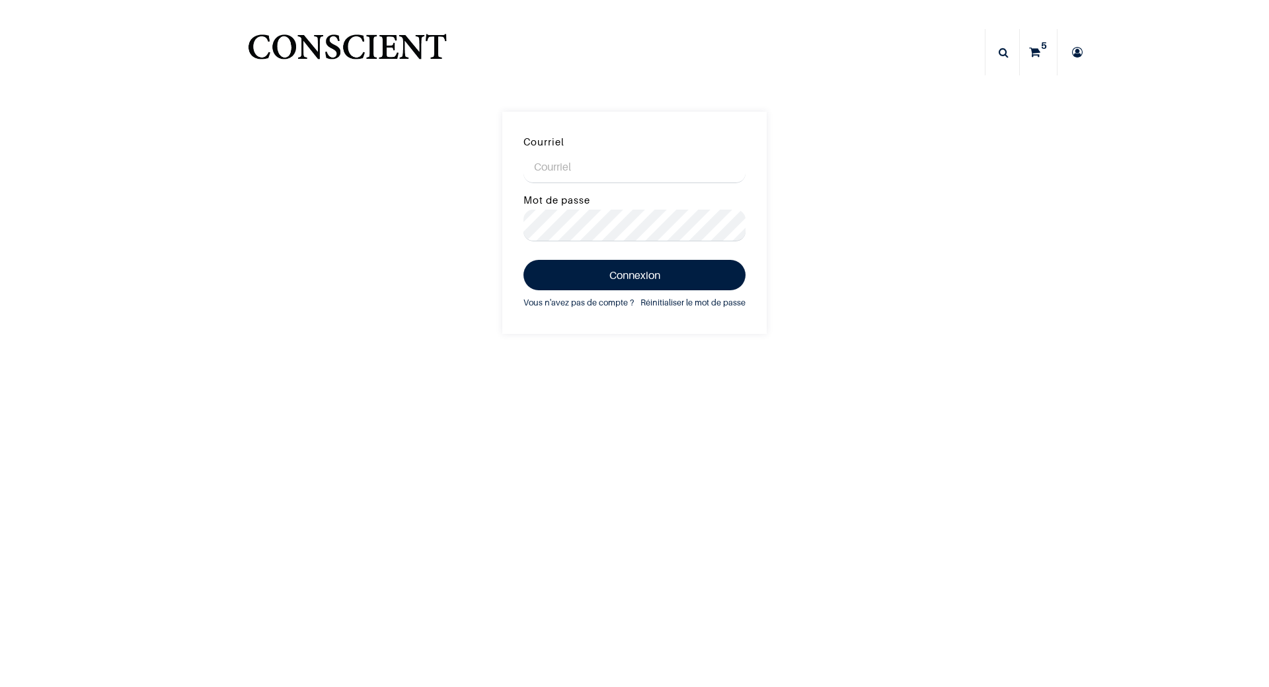
type input "[DOMAIN_NAME][EMAIL_ADDRESS][DOMAIN_NAME]"
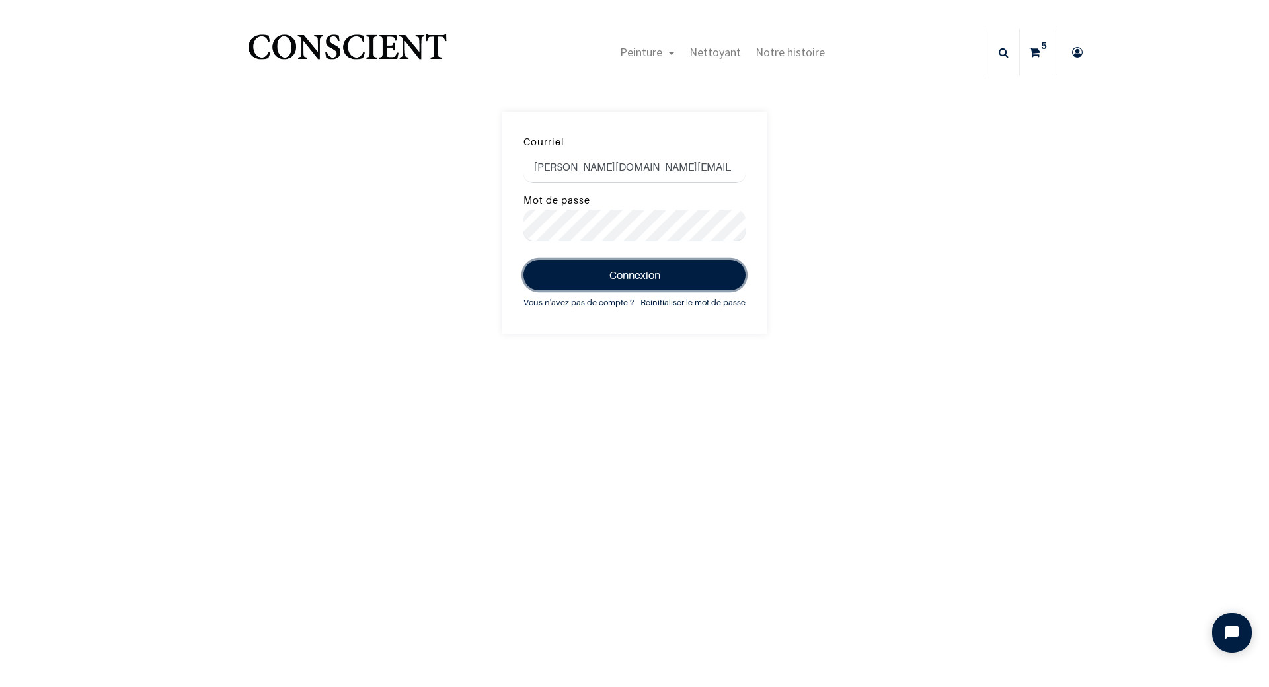
click at [625, 278] on button "Connexion" at bounding box center [634, 275] width 222 height 30
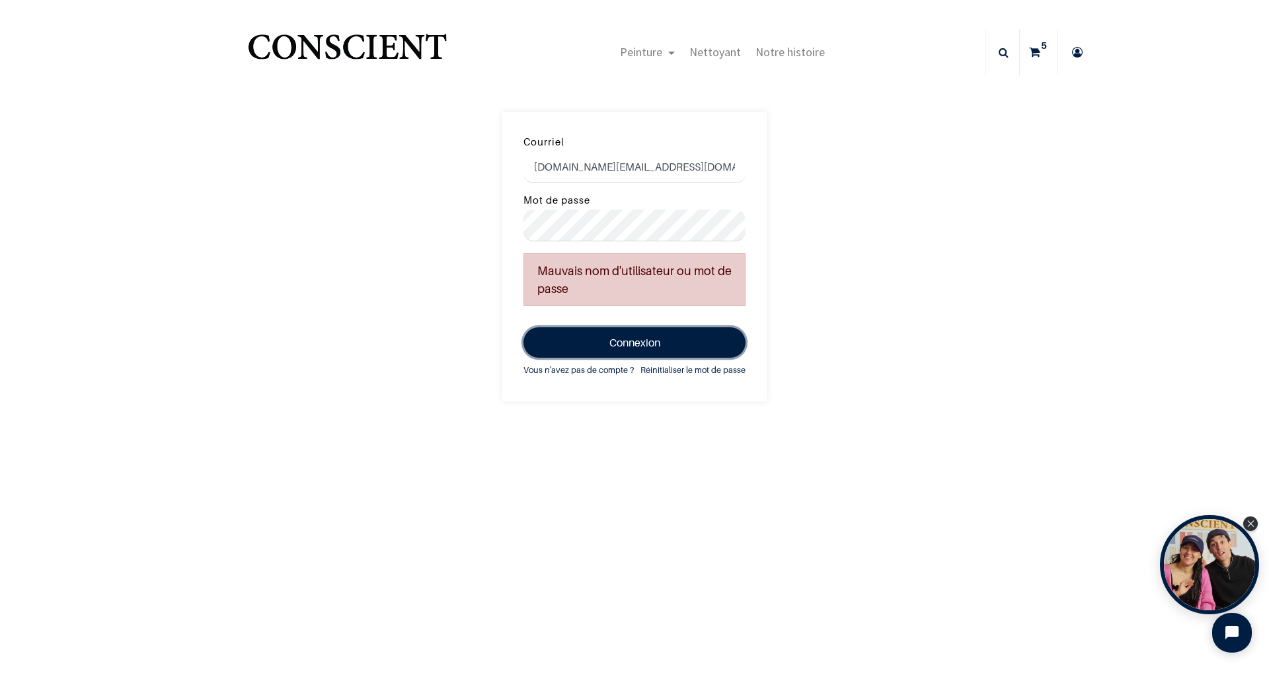
click at [640, 347] on button "Connexion" at bounding box center [634, 342] width 222 height 30
click at [674, 369] on link "Réinitialiser le mot de passe" at bounding box center [692, 370] width 105 height 15
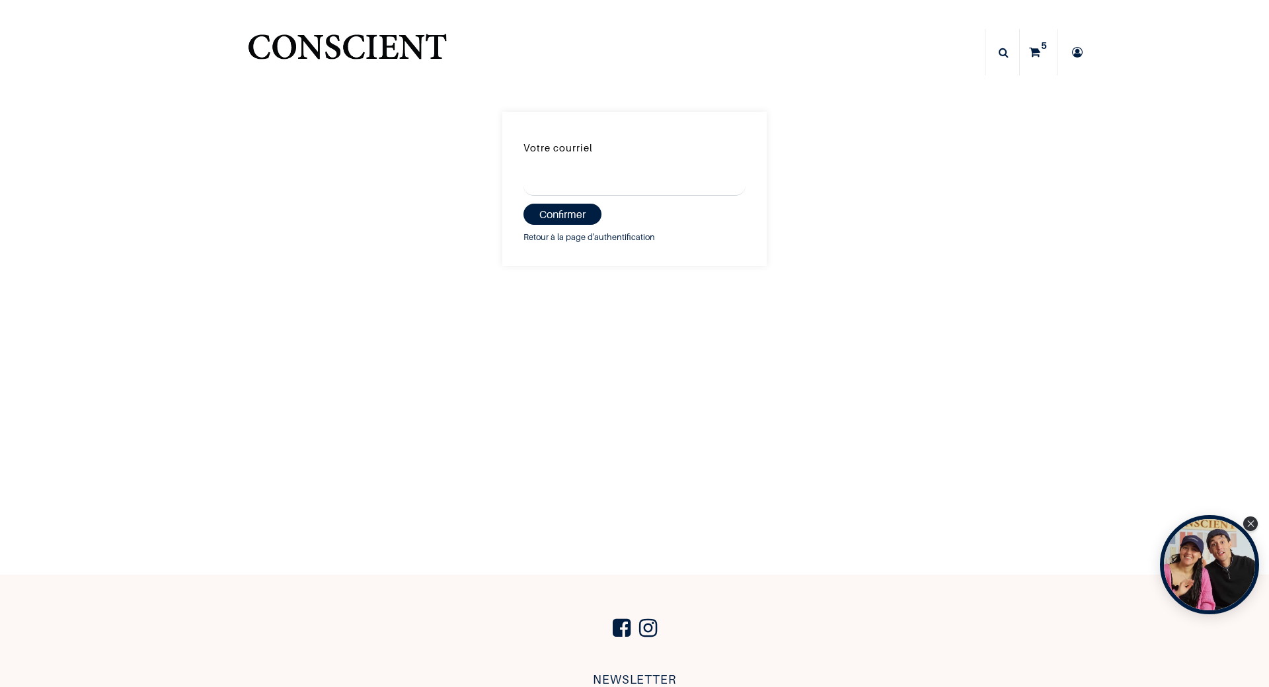
type input "[DOMAIN_NAME][EMAIL_ADDRESS][DOMAIN_NAME]"
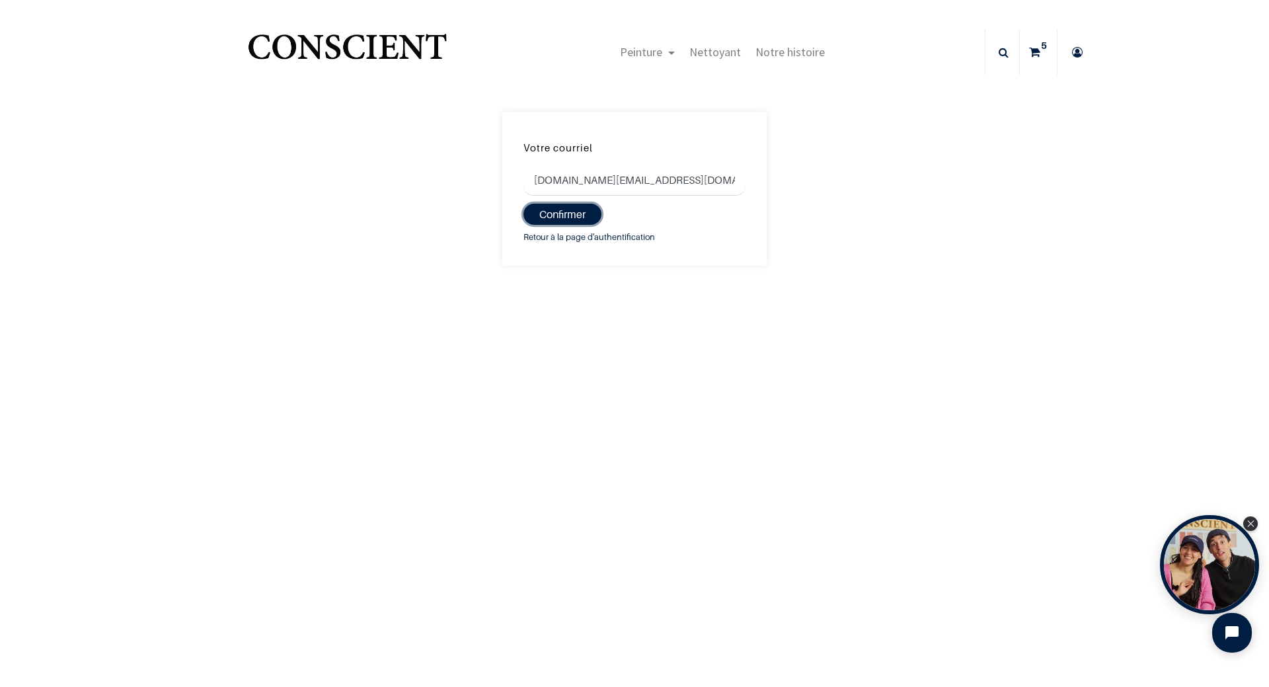
click at [564, 210] on button "Confirmer" at bounding box center [562, 214] width 78 height 21
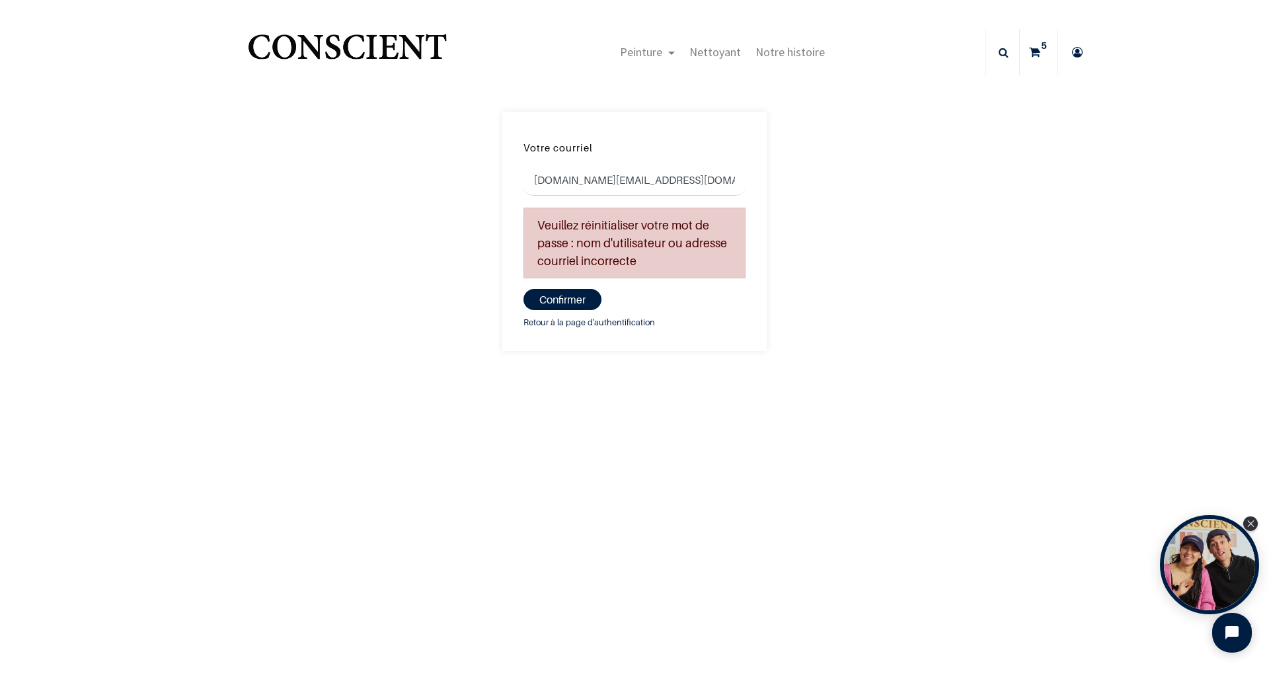
click at [1038, 48] on sup "5" at bounding box center [1044, 45] width 13 height 13
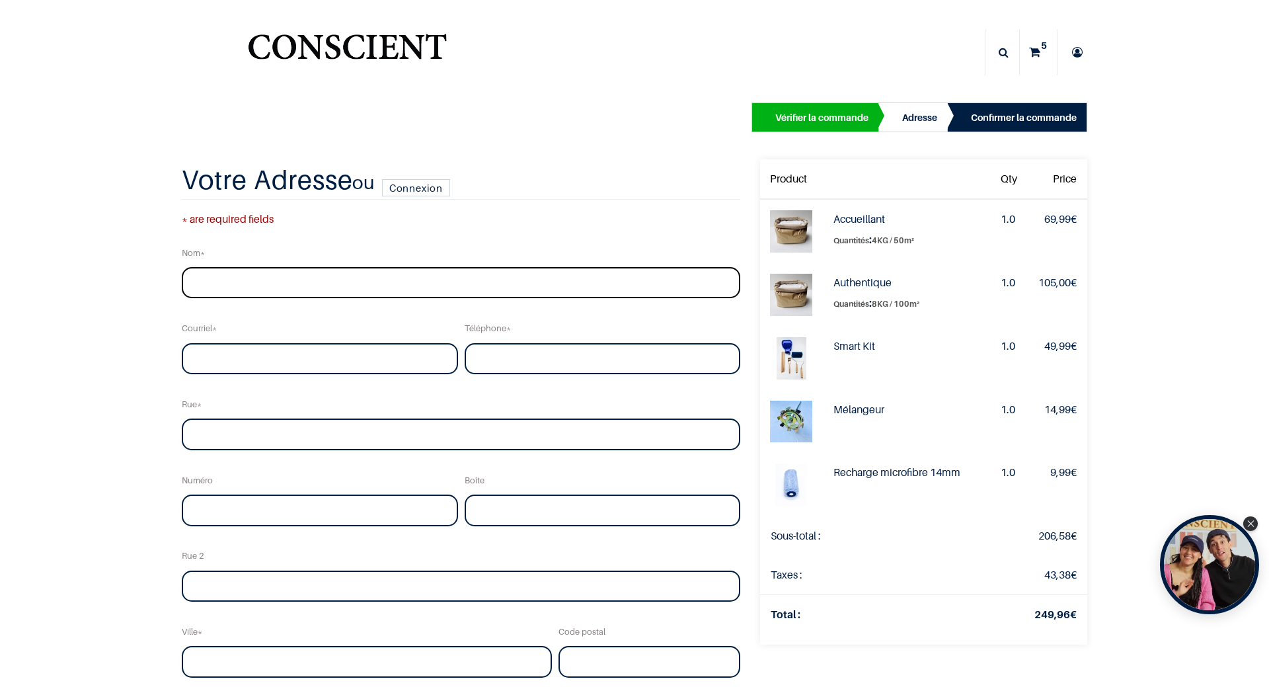
click at [345, 282] on input "text" at bounding box center [461, 283] width 559 height 32
type input "GERARD"
click at [408, 368] on input "email" at bounding box center [320, 359] width 276 height 32
type input "damien.gerard.pro@hotmail.fr"
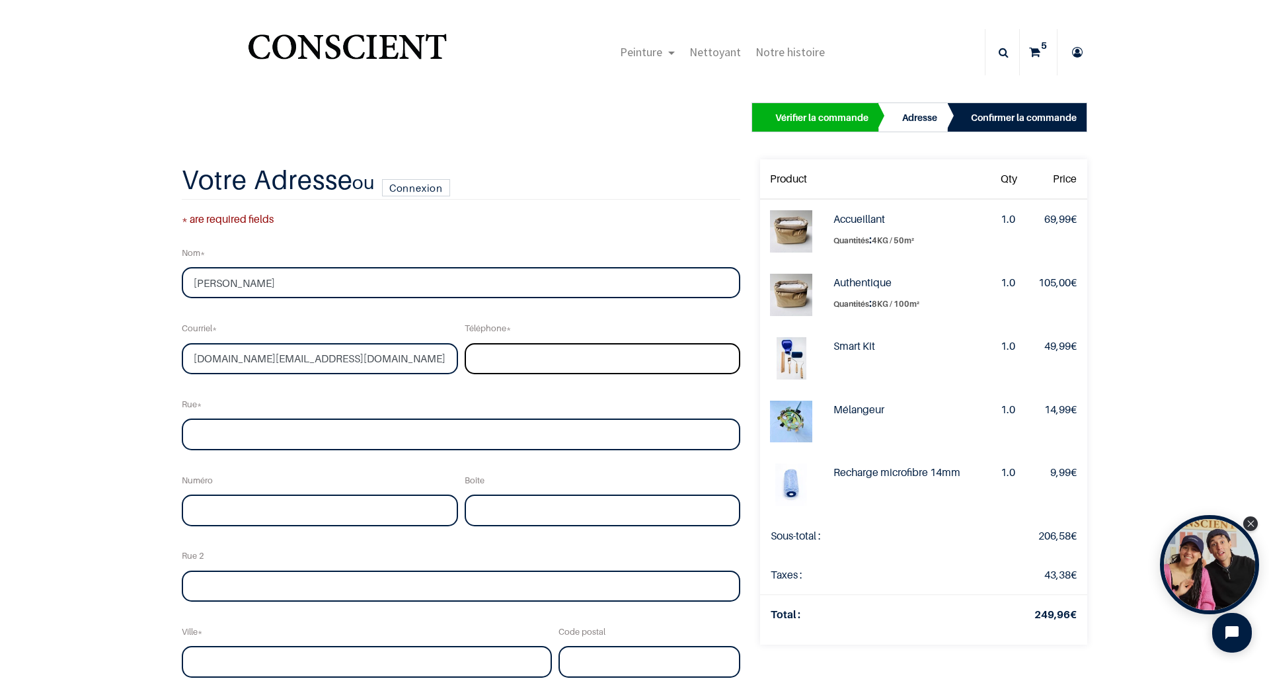
type input "0648555290"
type input "A RUE SAINTE MARGUERITE"
type input "64"
type input "EPFIG"
type input "67680"
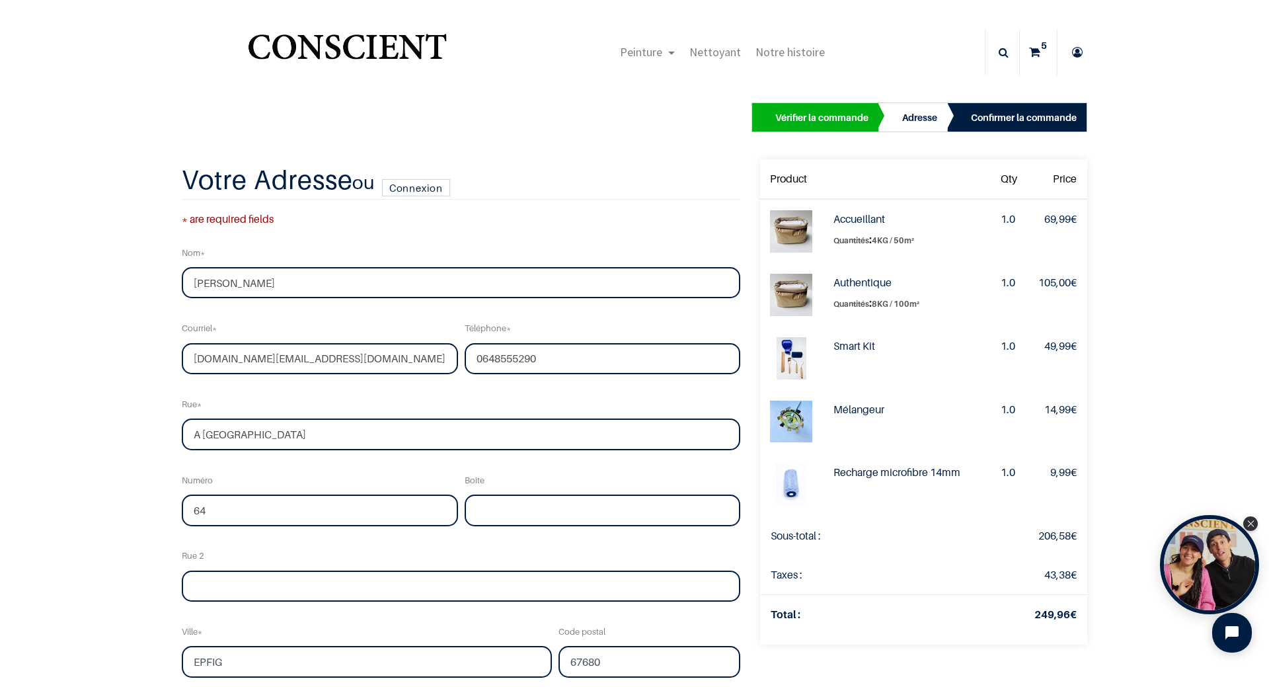
select select "75"
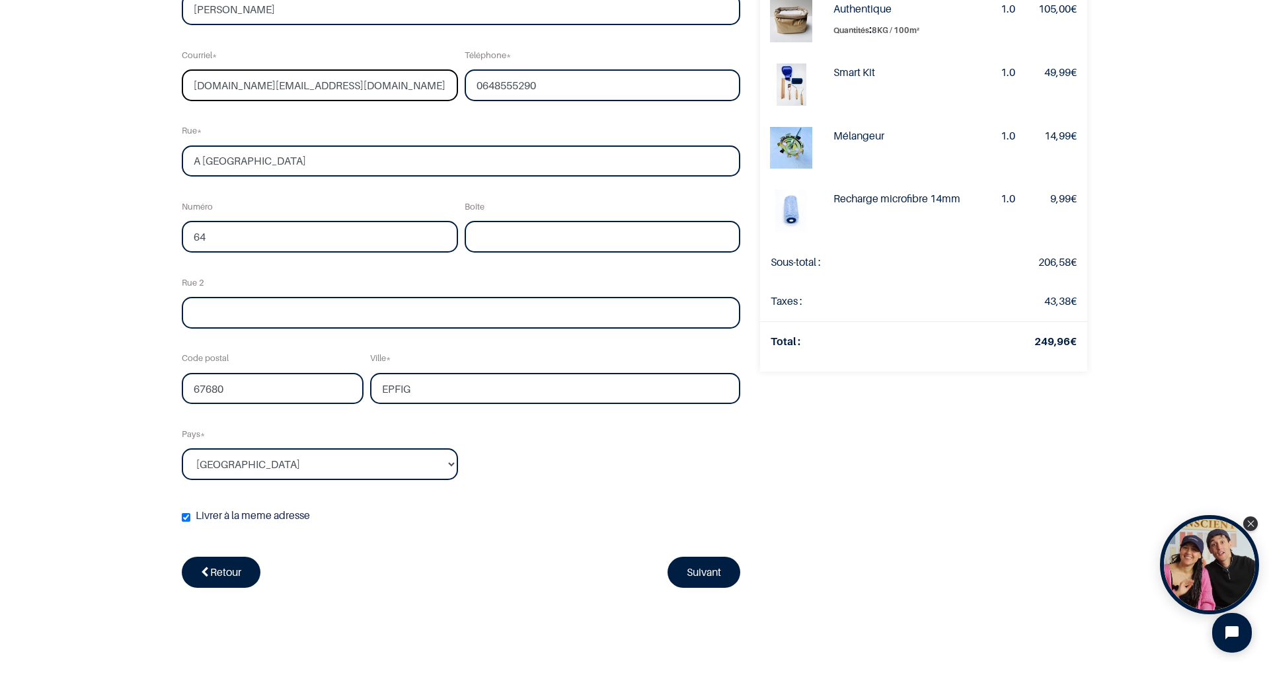
scroll to position [198, 0]
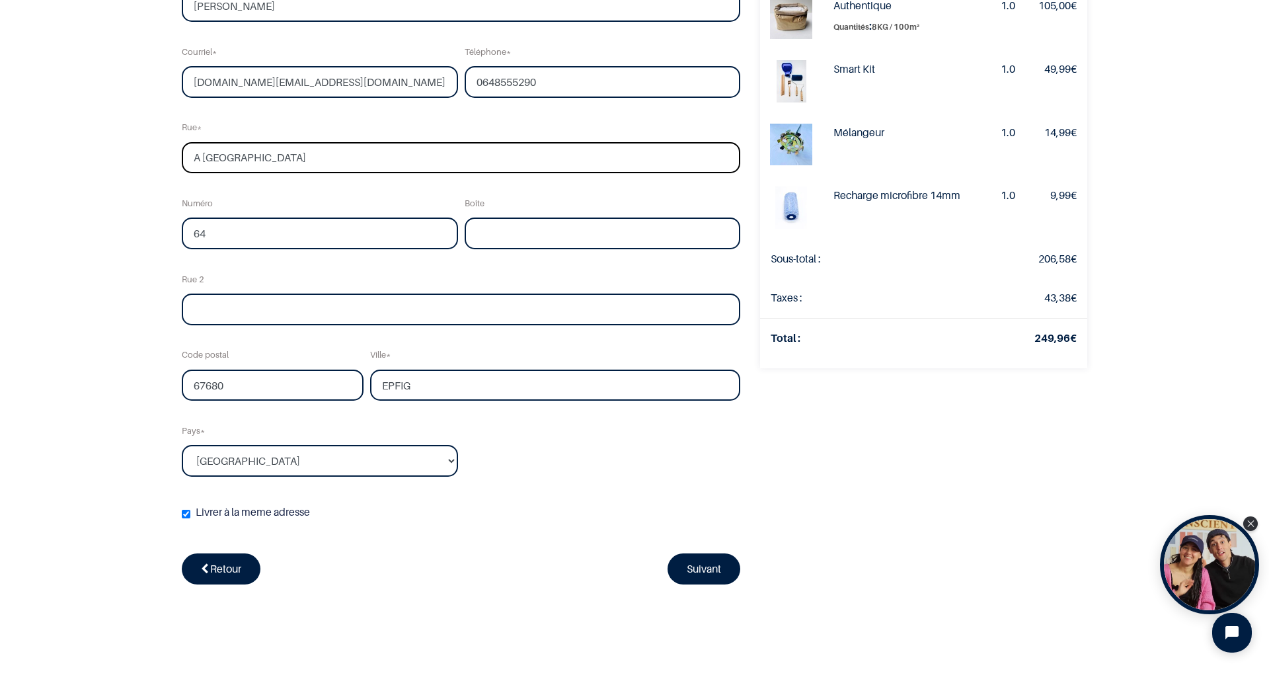
drag, startPoint x: 350, startPoint y: 161, endPoint x: 155, endPoint y: 157, distance: 195.0
click at [155, 157] on div "Vérifier la commande Adresse Confirmer la commande Qty" at bounding box center [634, 223] width 1269 height 842
type input "Rue du général de gaulle"
type input "6"
click at [97, 338] on div "Vérifier la commande Adresse Confirmer la commande Qty" at bounding box center [634, 223] width 1269 height 842
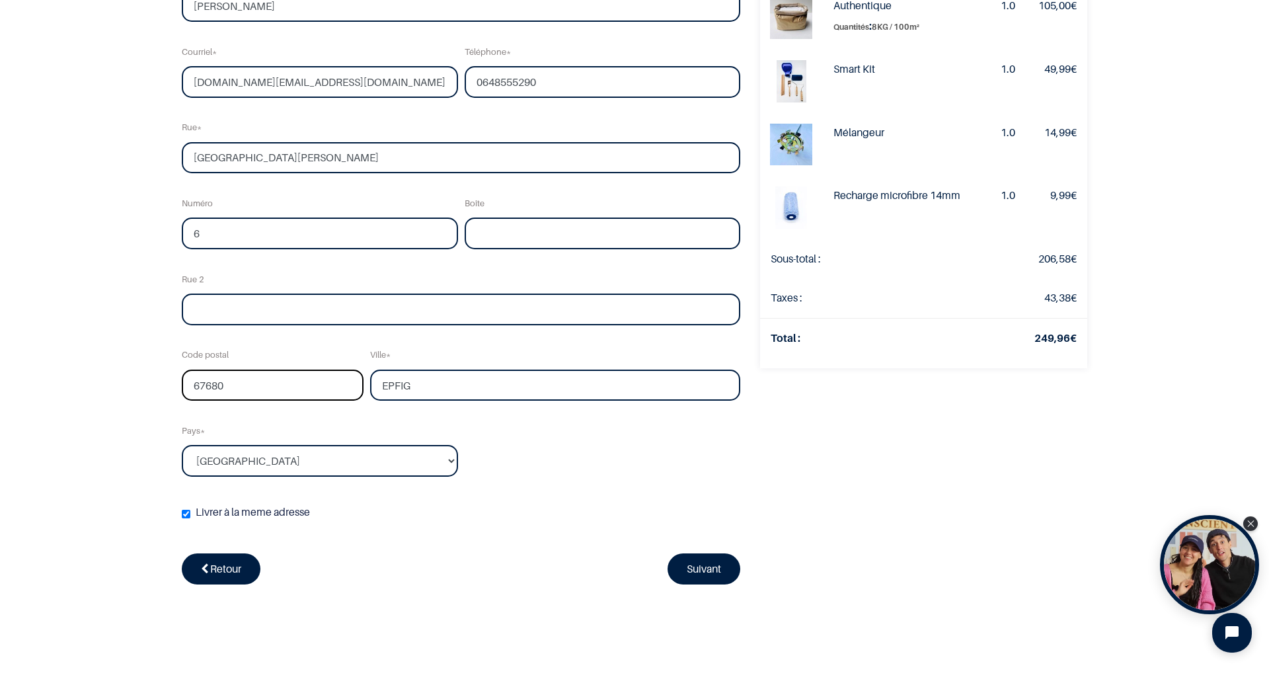
drag, startPoint x: 229, startPoint y: 380, endPoint x: 171, endPoint y: 385, distance: 58.3
click at [172, 385] on div "Votre Adresse ou Connexion * are required fields Nom GERARD Courriel damien.ger…" at bounding box center [461, 260] width 578 height 756
type input "67730"
drag, startPoint x: 444, startPoint y: 385, endPoint x: 225, endPoint y: 366, distance: 219.6
click at [237, 367] on div "Nom GERARD Courriel damien.gerard.pro@hotmail.fr Téléphone 0648555290 Rue Rue d…" at bounding box center [460, 249] width 565 height 575
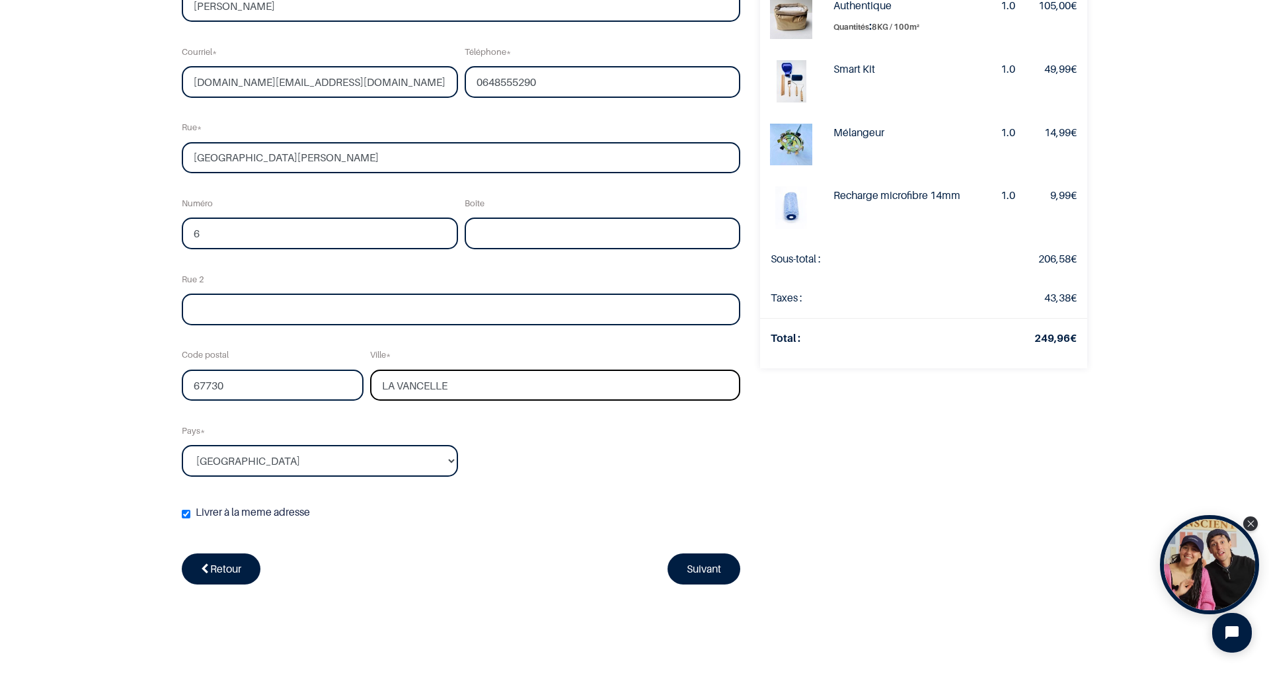
type input "LA VANCELLE"
click at [582, 481] on div "Nom GERARD Courriel damien.gerard.pro@hotmail.fr Téléphone 0648555290 Rue Rue d…" at bounding box center [460, 249] width 565 height 575
click at [697, 568] on link "Suivant" at bounding box center [704, 568] width 73 height 30
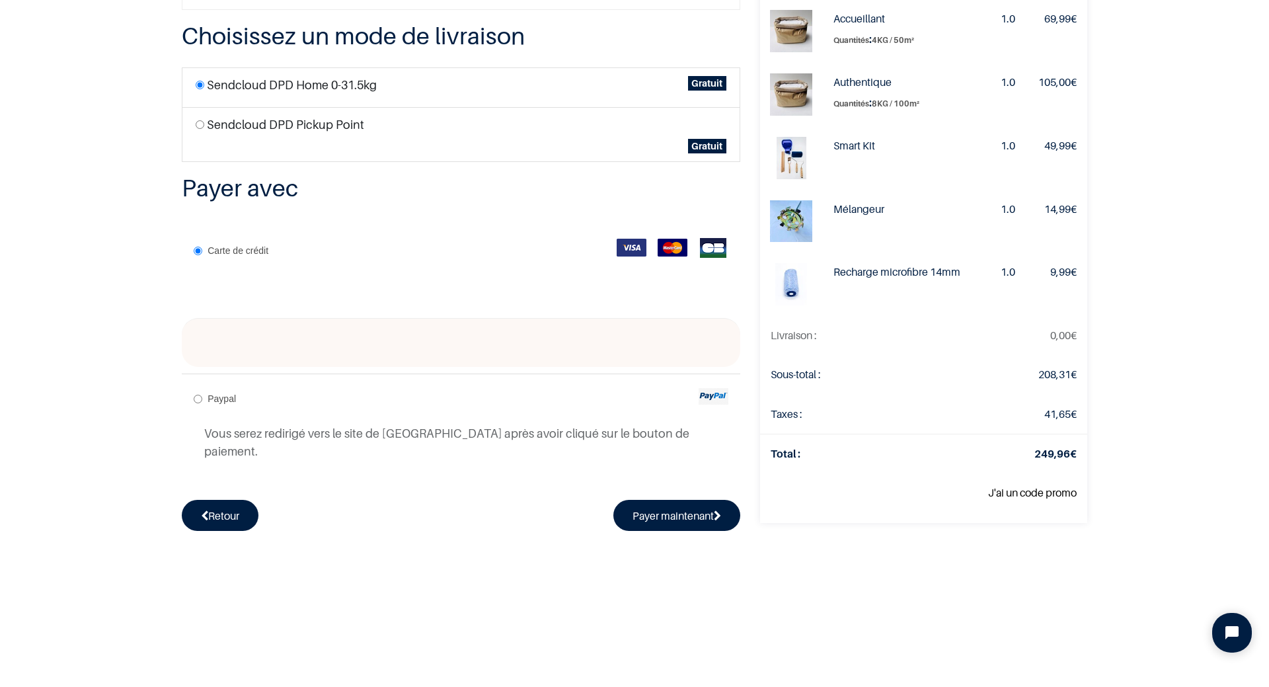
scroll to position [128, 0]
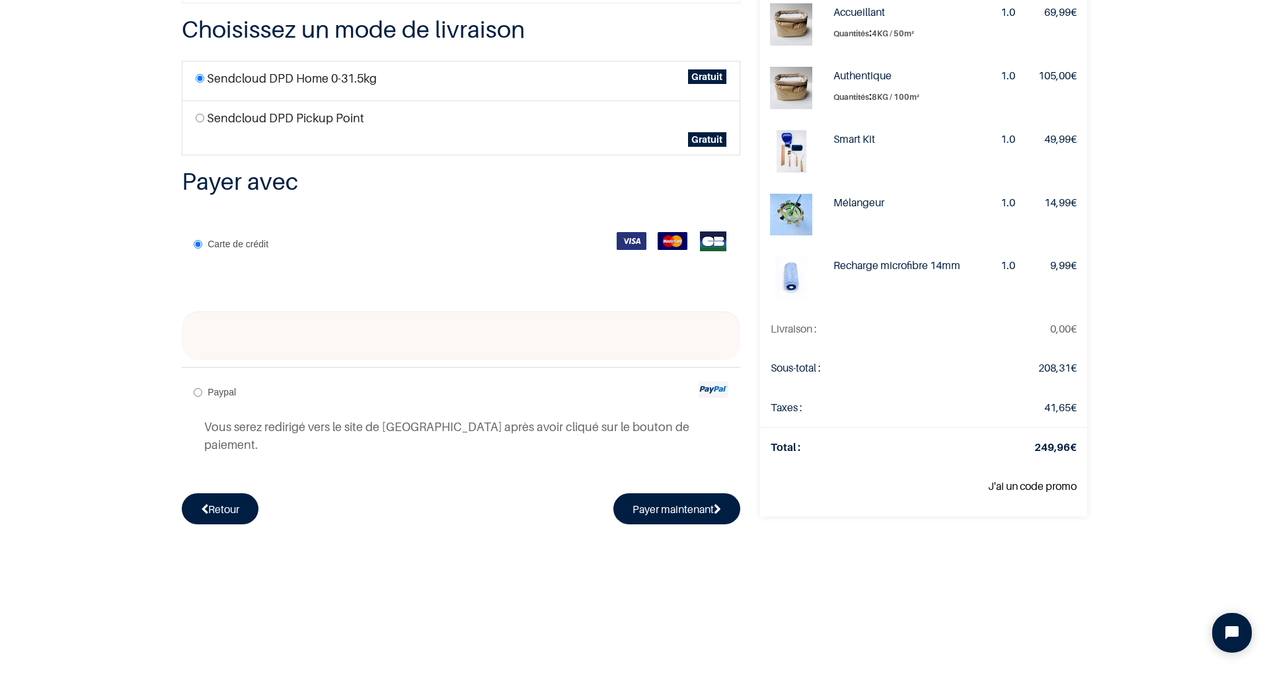
click at [345, 343] on div at bounding box center [461, 335] width 559 height 49
click at [314, 327] on div at bounding box center [461, 335] width 559 height 49
click at [668, 493] on button "Payer maintenant" at bounding box center [676, 508] width 127 height 30
radio input "true"
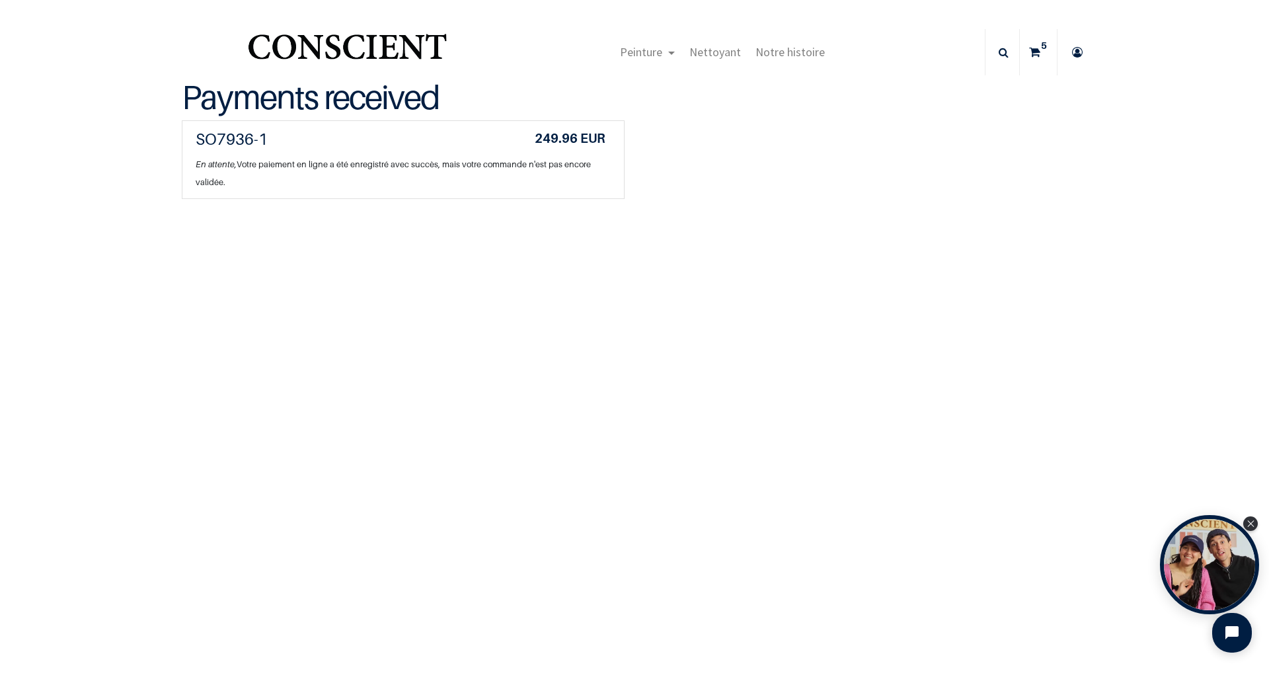
click at [544, 168] on span "En attente, Votre paiement en ligne a été enregistré avec succès, mais votre co…" at bounding box center [393, 173] width 395 height 28
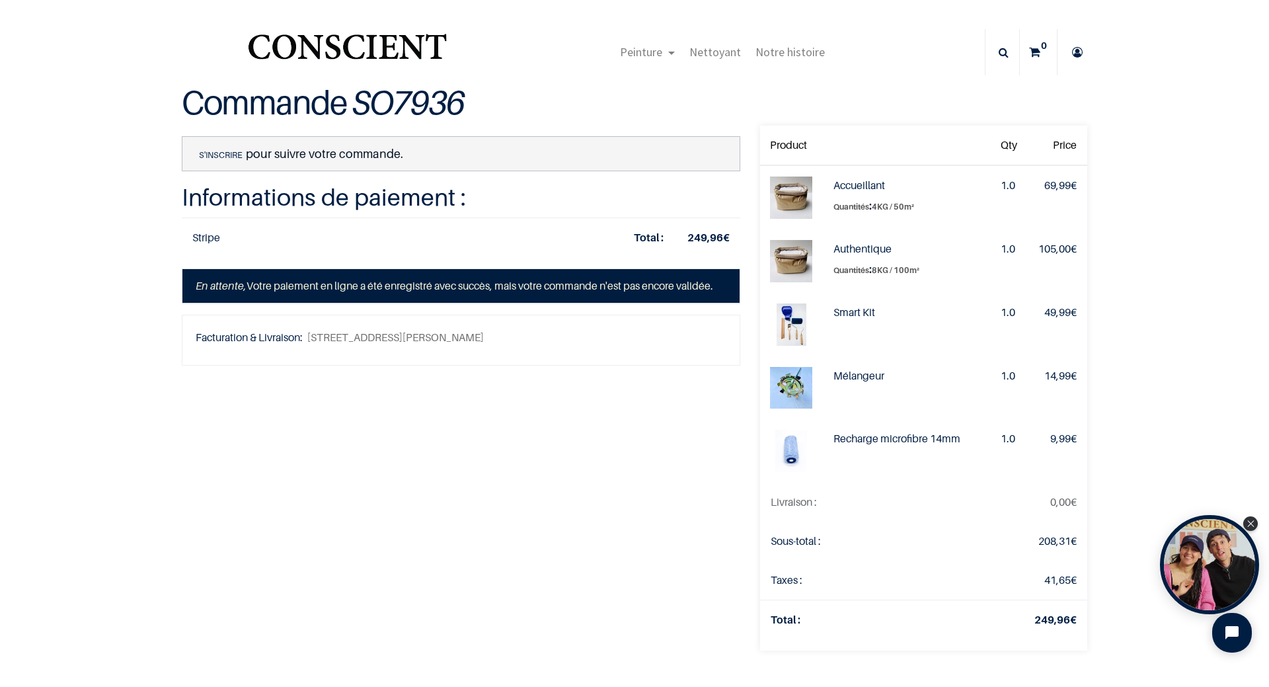
click at [215, 156] on link "S'inscrire" at bounding box center [221, 155] width 50 height 12
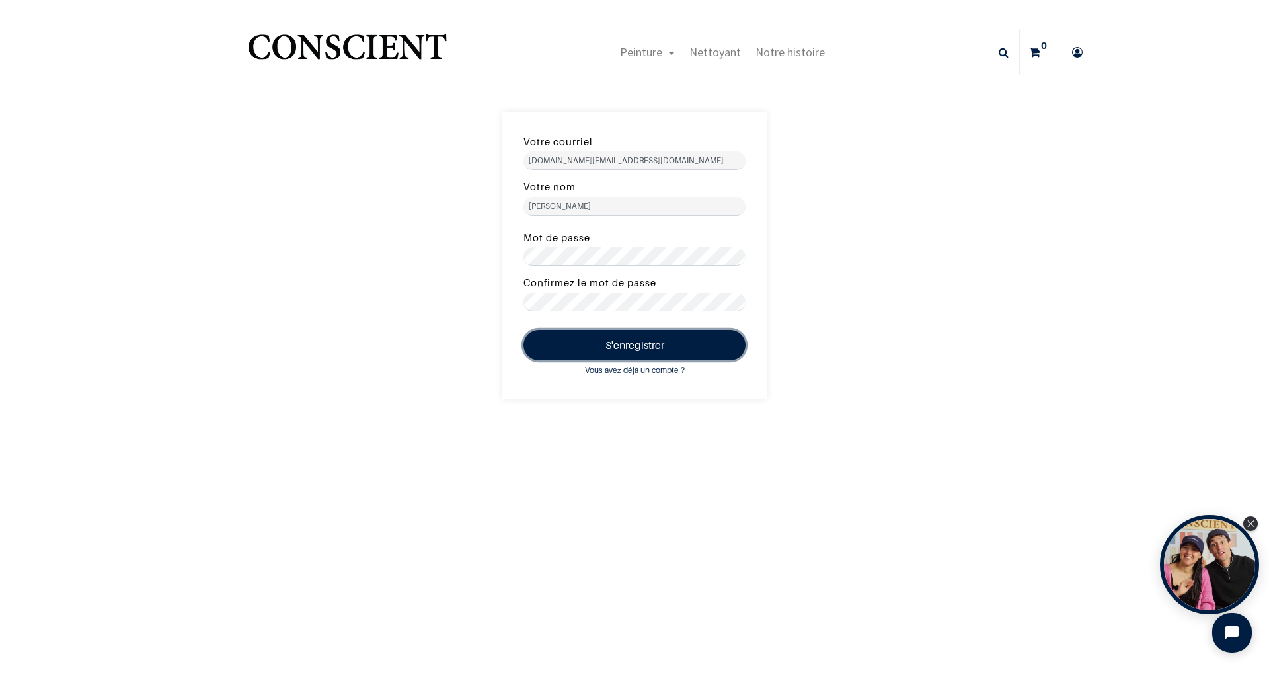
click at [680, 346] on button "S'enregistrer" at bounding box center [634, 345] width 222 height 30
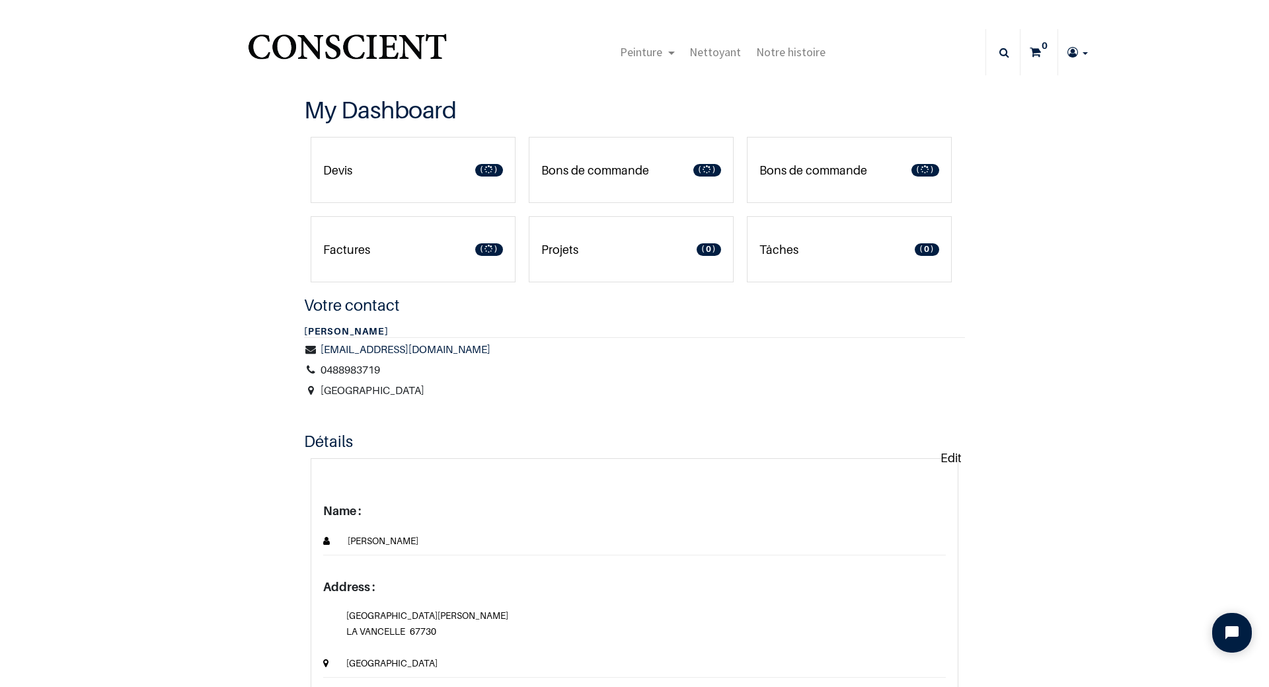
type input "[PERSON_NAME][DOMAIN_NAME][EMAIL_ADDRESS][PERSON_NAME][DOMAIN_NAME]"
click at [431, 188] on link "Devis 1" at bounding box center [413, 170] width 205 height 66
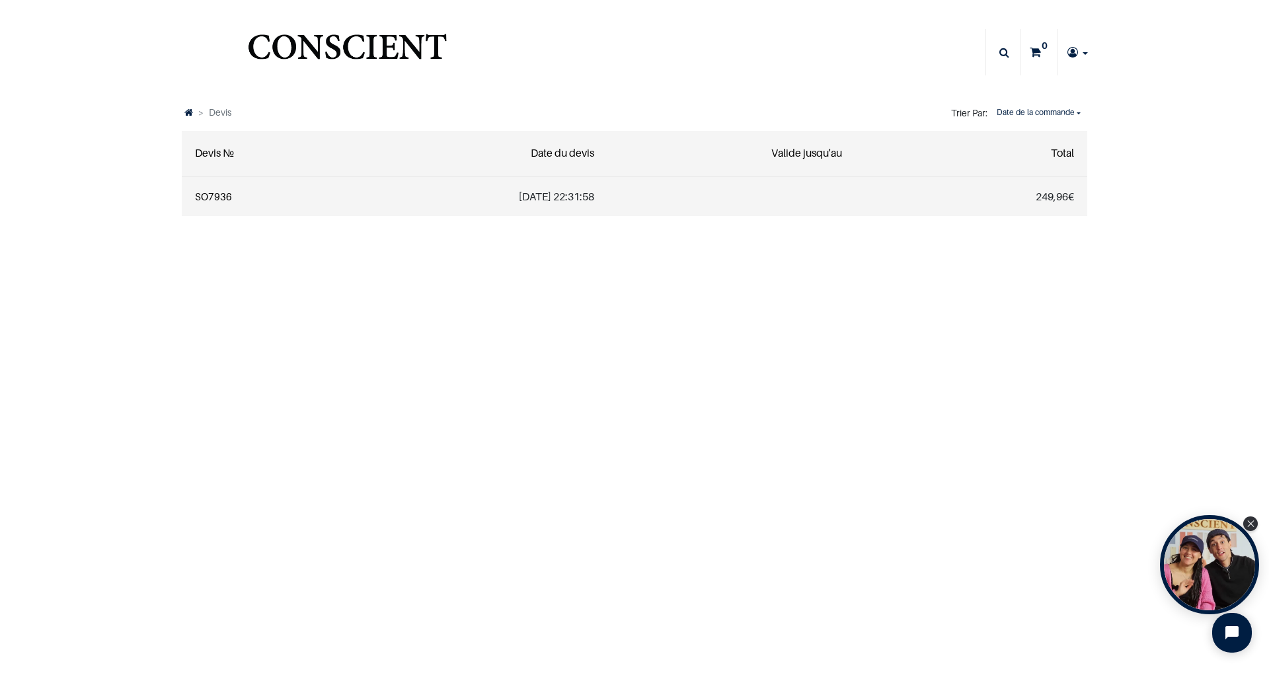
type input "[PERSON_NAME][DOMAIN_NAME][EMAIL_ADDRESS][PERSON_NAME][DOMAIN_NAME]"
